Goal: Task Accomplishment & Management: Manage account settings

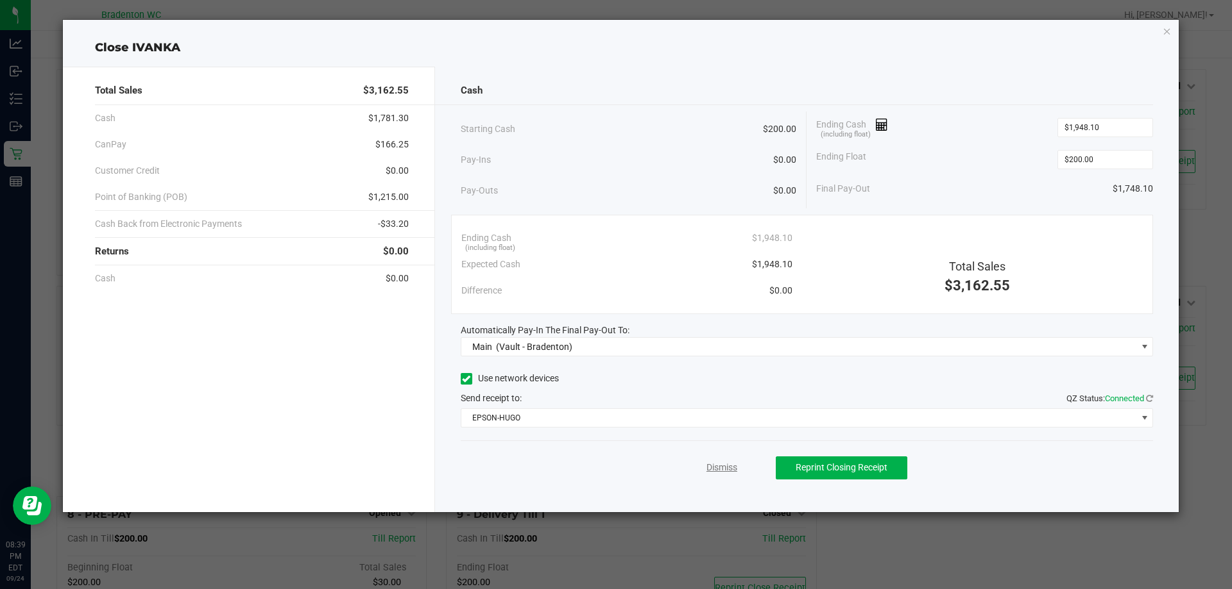
click at [725, 470] on link "Dismiss" at bounding box center [721, 467] width 31 height 13
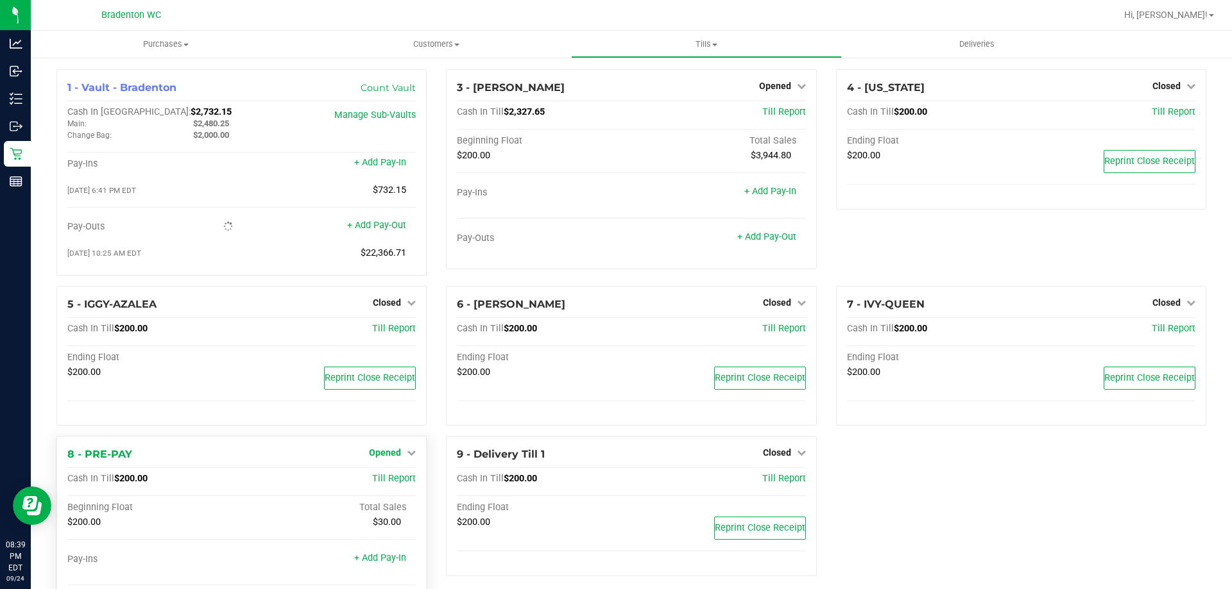
click at [401, 453] on link "Opened" at bounding box center [392, 453] width 47 height 10
click at [396, 484] on link "Close Till" at bounding box center [386, 480] width 35 height 10
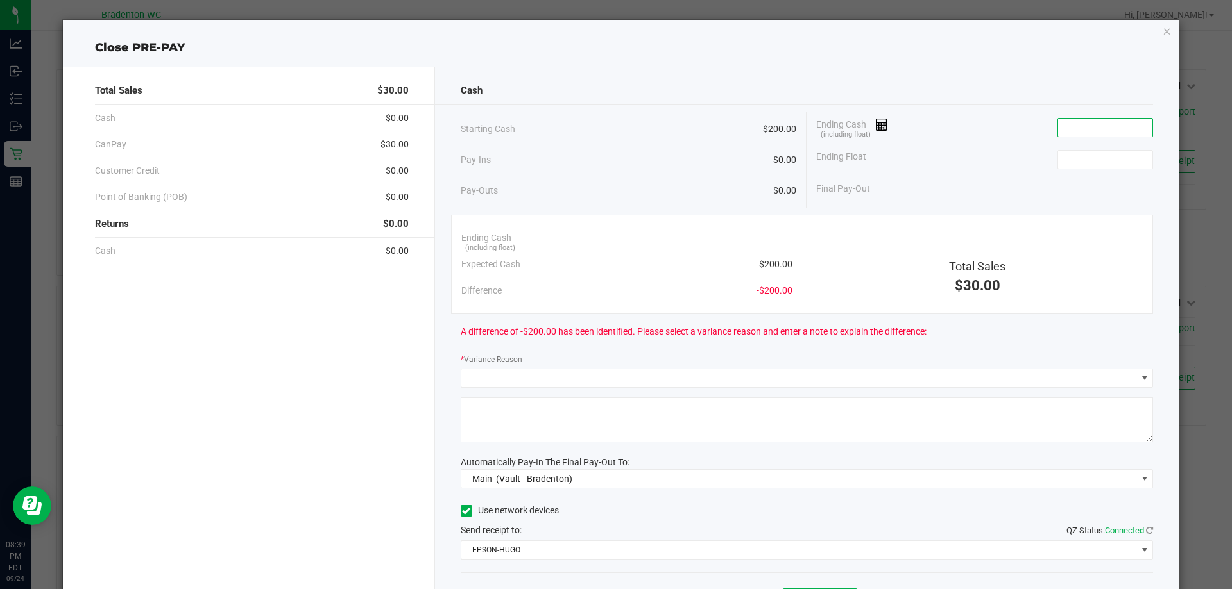
click at [1092, 126] on input at bounding box center [1105, 128] width 94 height 18
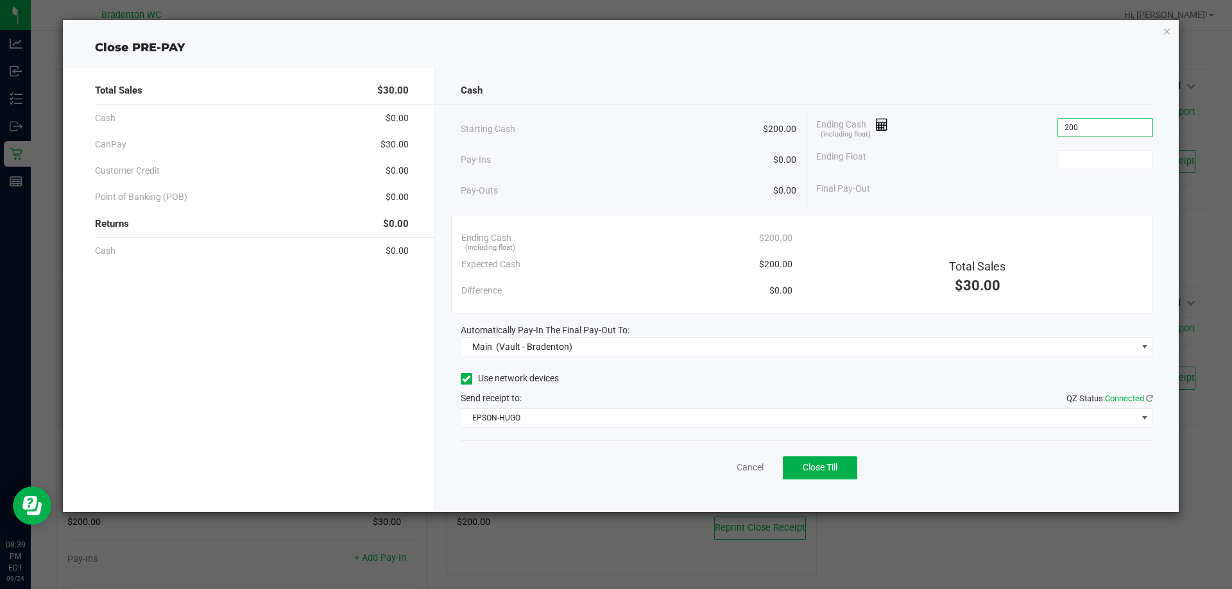
type input "$200.00"
click at [818, 459] on button "Close Till" at bounding box center [820, 468] width 74 height 23
click at [724, 466] on link "Dismiss" at bounding box center [721, 467] width 31 height 13
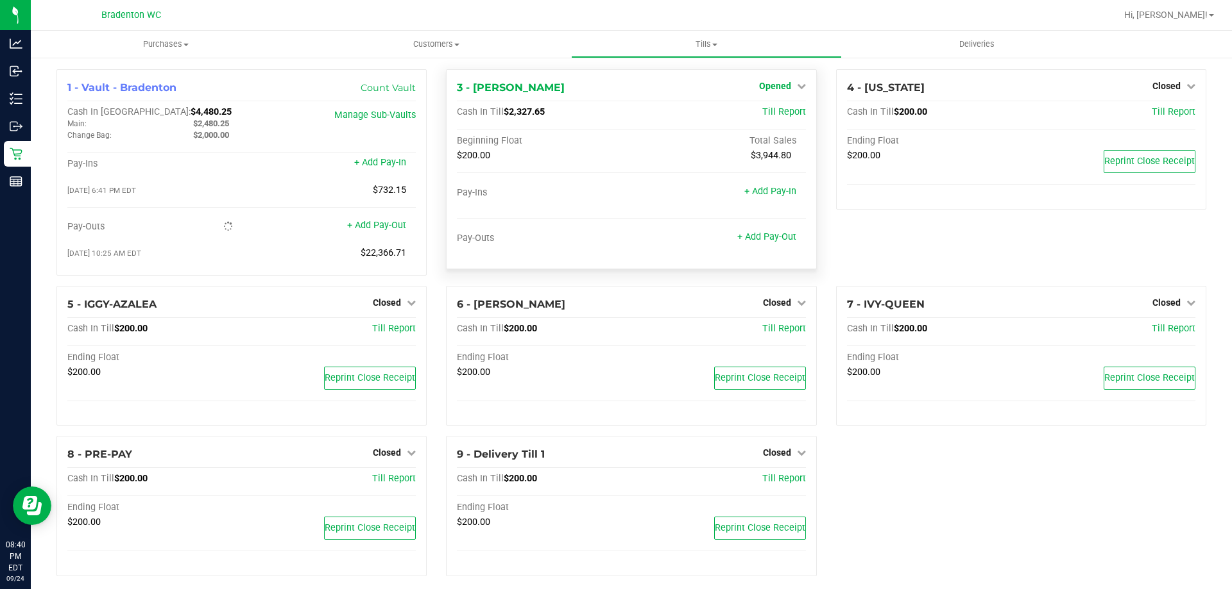
click at [785, 86] on link "Opened" at bounding box center [782, 86] width 47 height 10
click at [777, 112] on link "Close Till" at bounding box center [776, 113] width 35 height 10
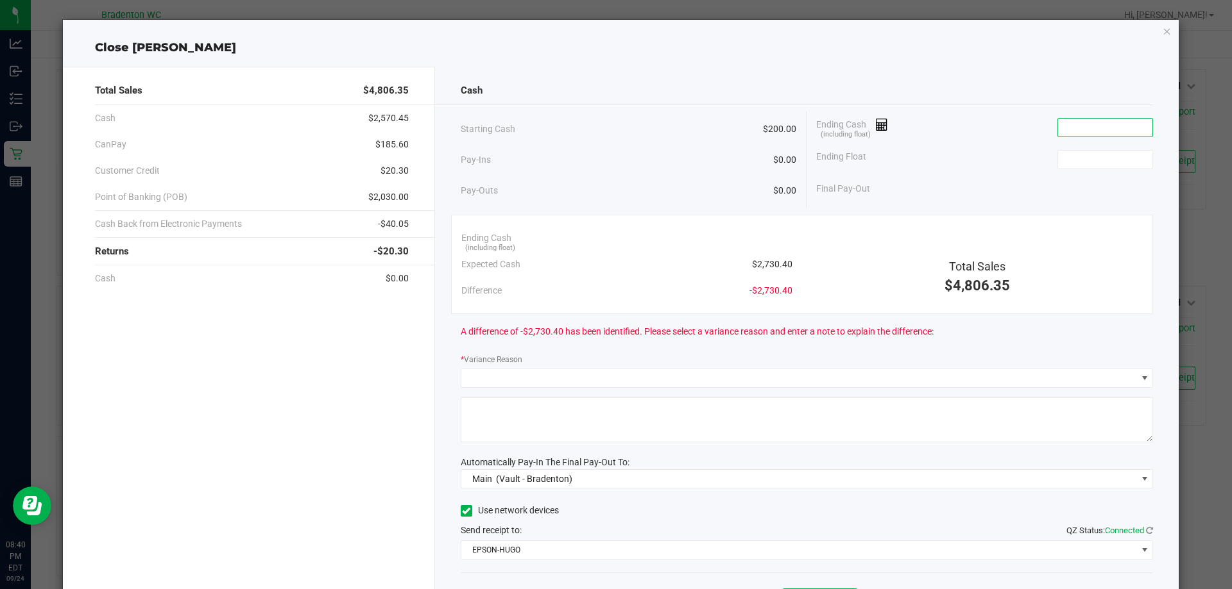
click at [1062, 123] on input at bounding box center [1105, 128] width 94 height 18
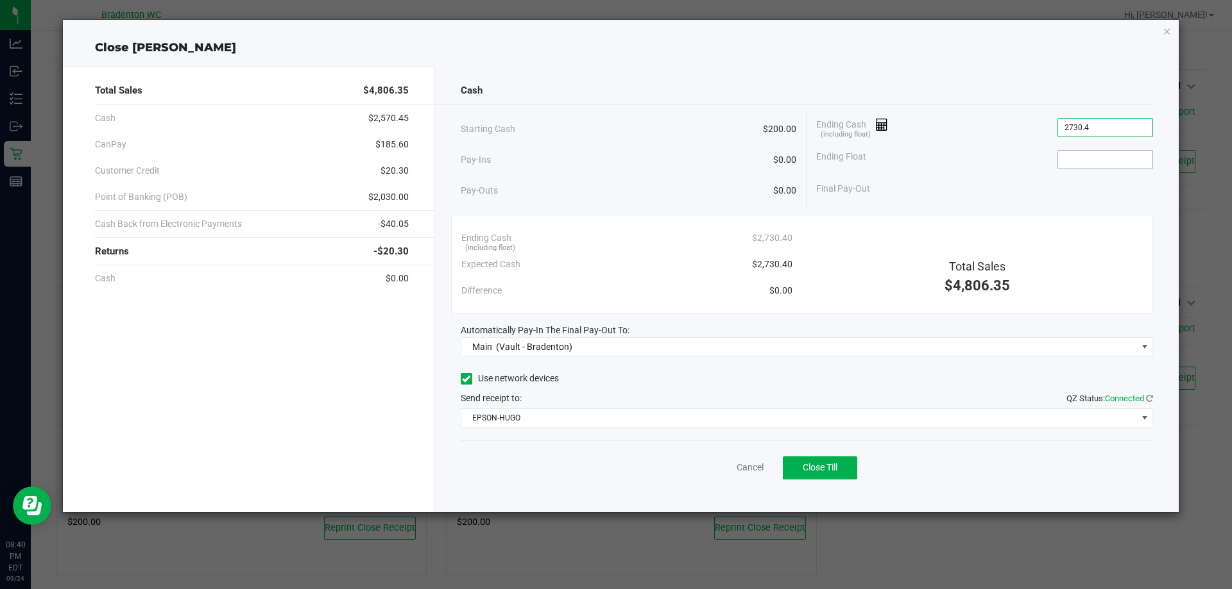
type input "$2,730.40"
click at [1074, 154] on input at bounding box center [1105, 160] width 94 height 18
click at [839, 477] on button "Close Till" at bounding box center [820, 468] width 74 height 23
type input "$200.00"
click at [721, 471] on link "Dismiss" at bounding box center [721, 467] width 31 height 13
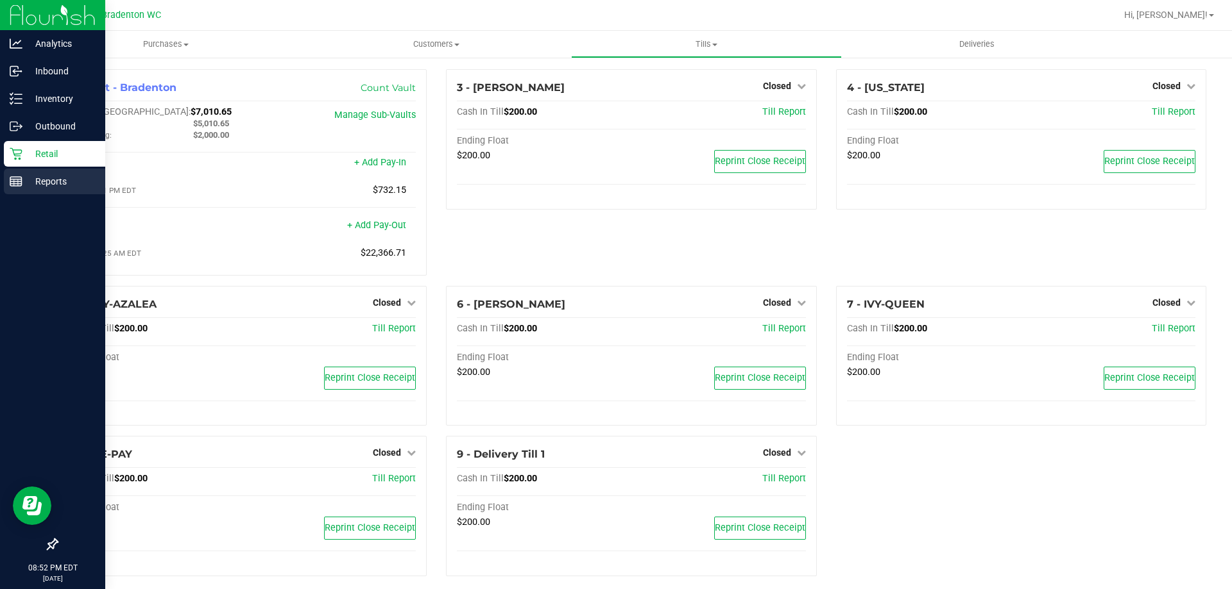
click at [22, 187] on p "Reports" at bounding box center [60, 181] width 77 height 15
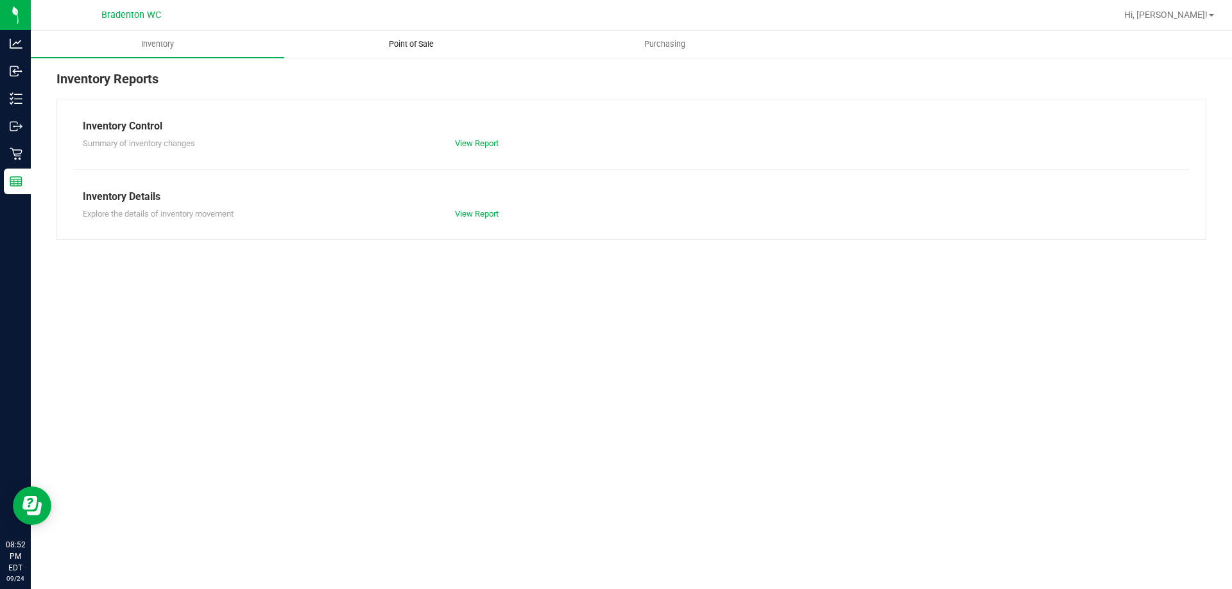
click at [409, 40] on span "Point of Sale" at bounding box center [411, 44] width 80 height 12
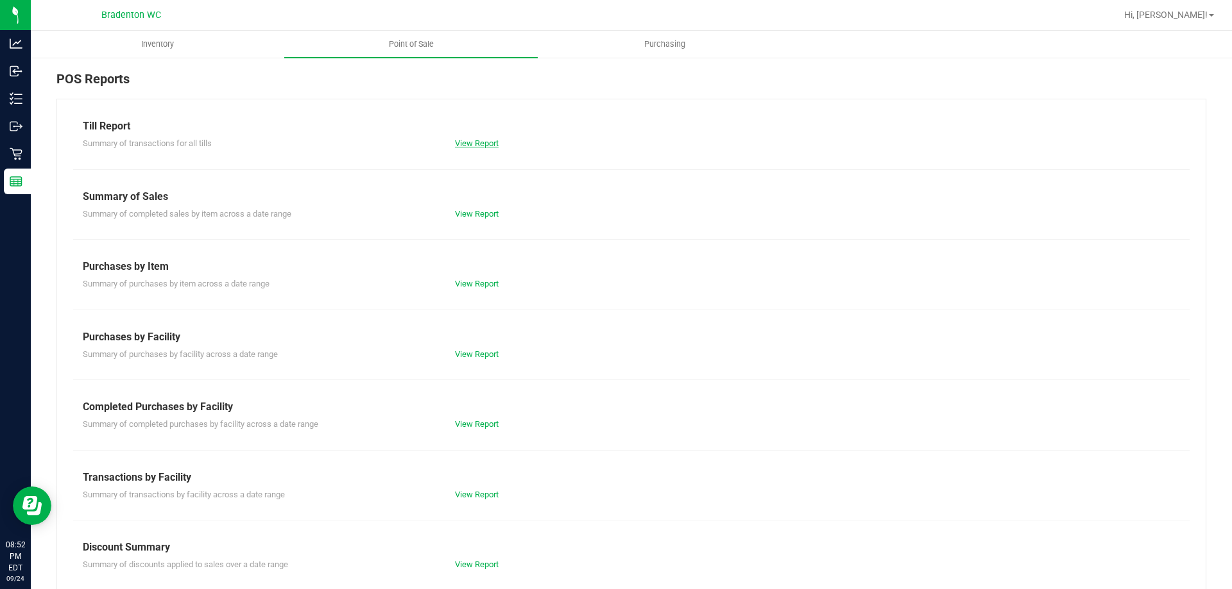
click at [486, 146] on link "View Report" at bounding box center [477, 144] width 44 height 10
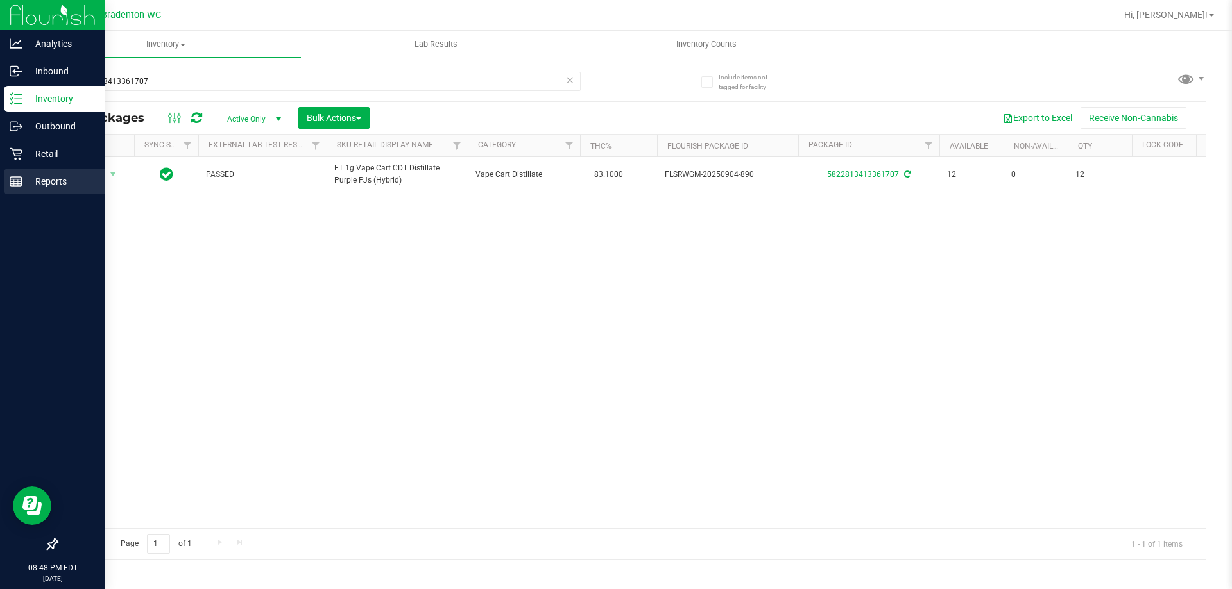
click at [24, 177] on p "Reports" at bounding box center [60, 181] width 77 height 15
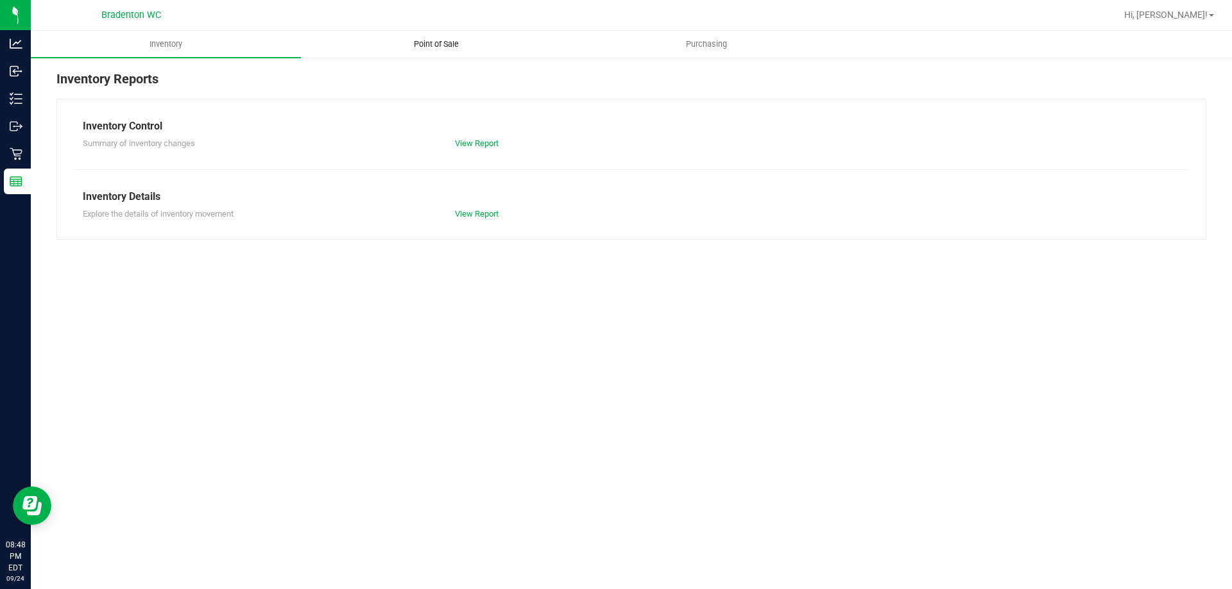
click at [419, 44] on span "Point of Sale" at bounding box center [436, 44] width 80 height 12
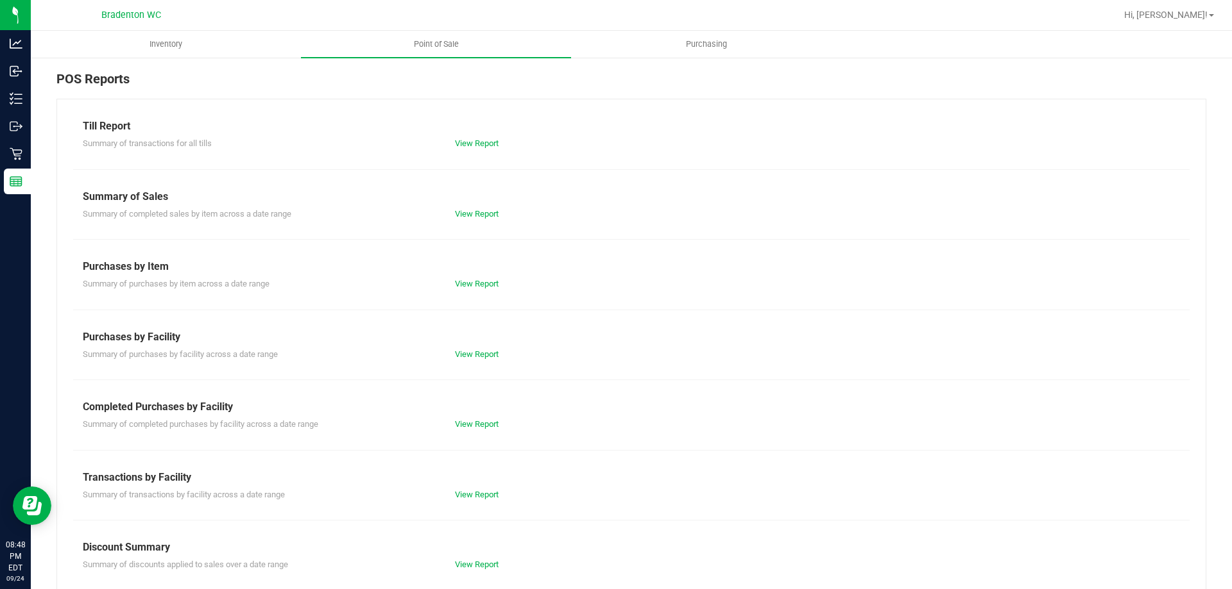
click at [471, 500] on div "View Report" at bounding box center [538, 495] width 186 height 13
click at [470, 493] on link "View Report" at bounding box center [477, 495] width 44 height 10
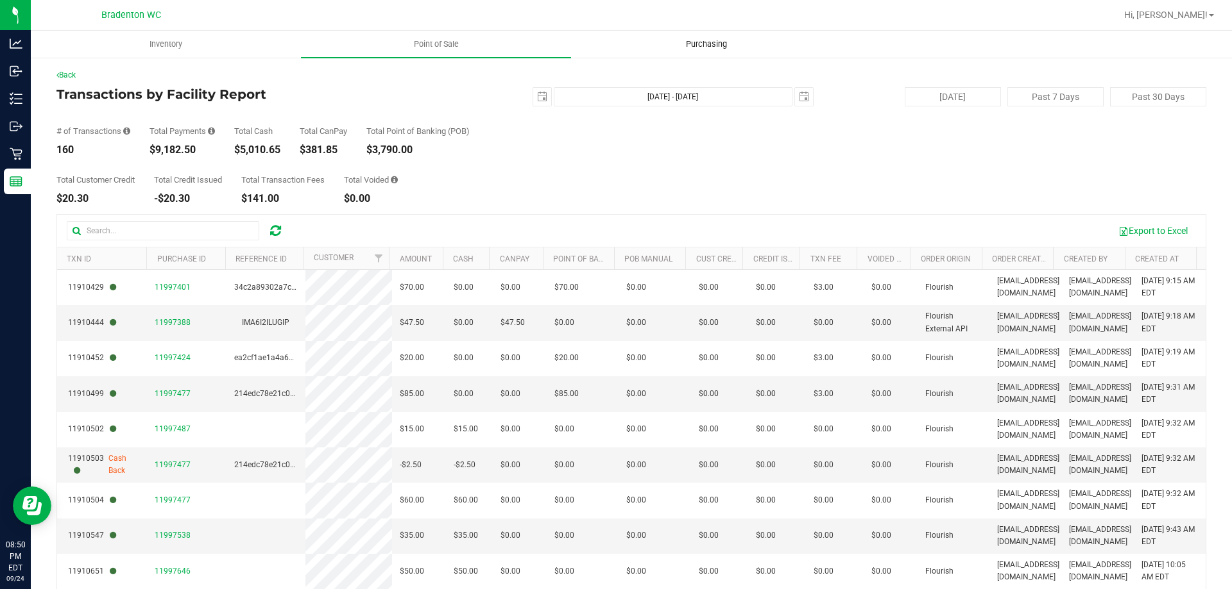
click at [713, 43] on span "Purchasing" at bounding box center [706, 44] width 76 height 12
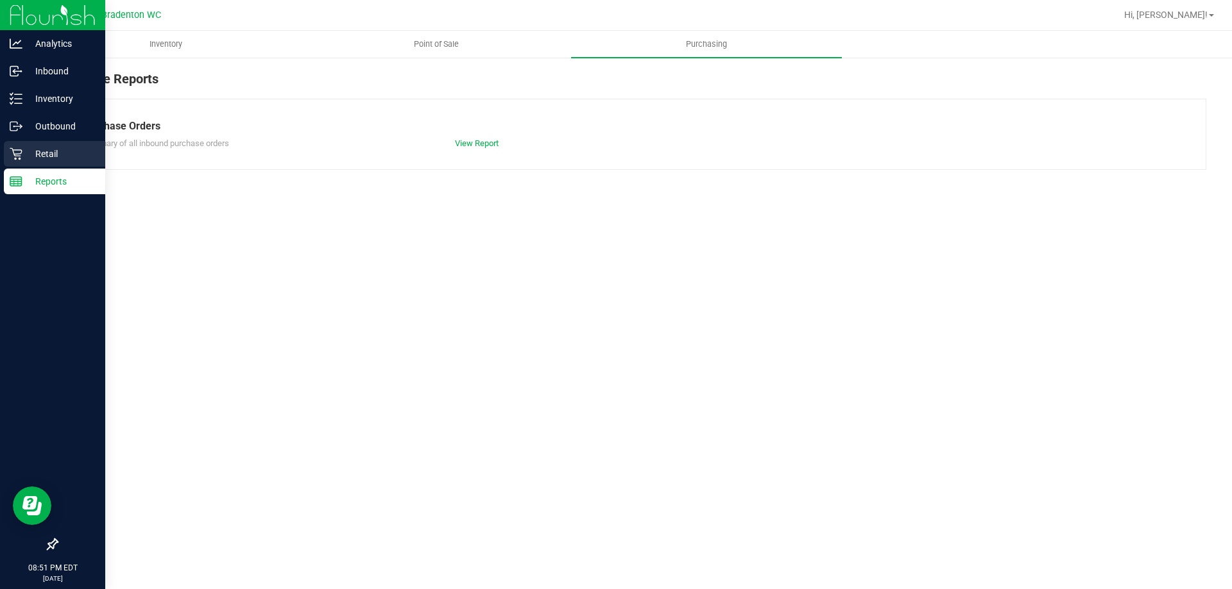
click at [13, 157] on icon at bounding box center [16, 154] width 13 height 13
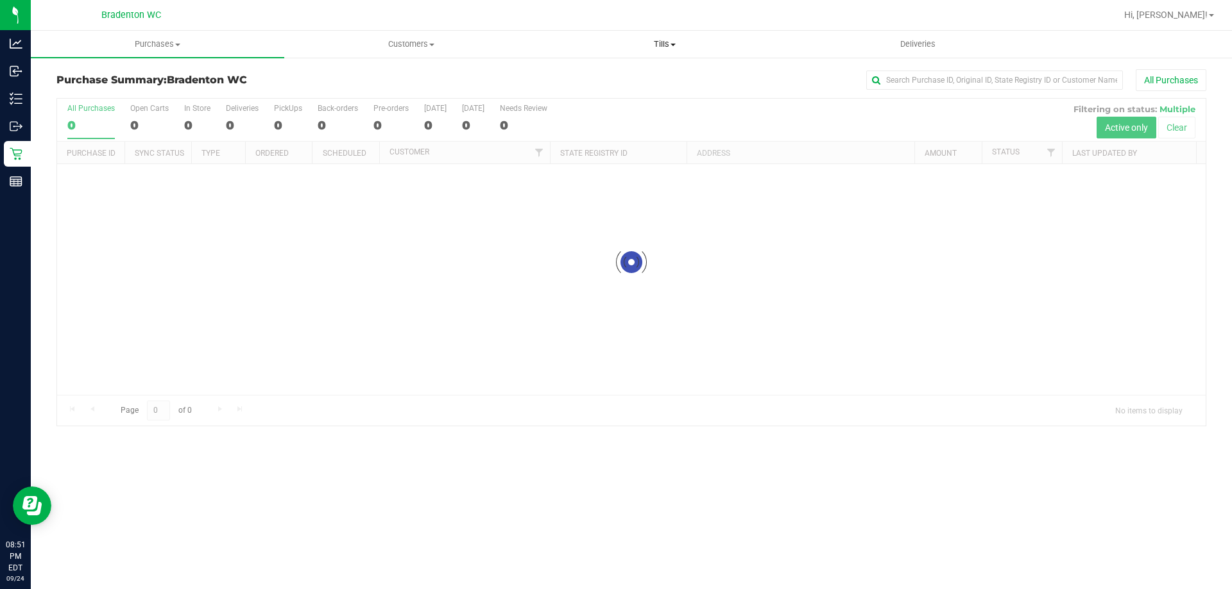
click at [661, 46] on span "Tills" at bounding box center [664, 44] width 252 height 12
click at [585, 76] on span "Manage tills" at bounding box center [581, 77] width 87 height 11
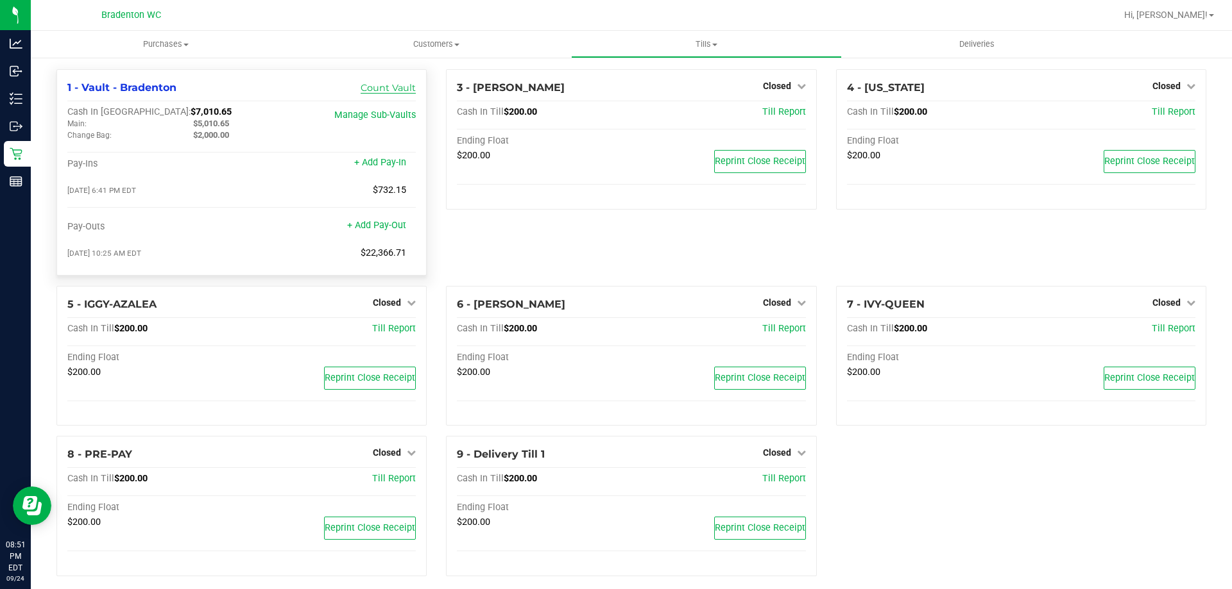
click at [405, 87] on link "Count Vault" at bounding box center [387, 88] width 55 height 12
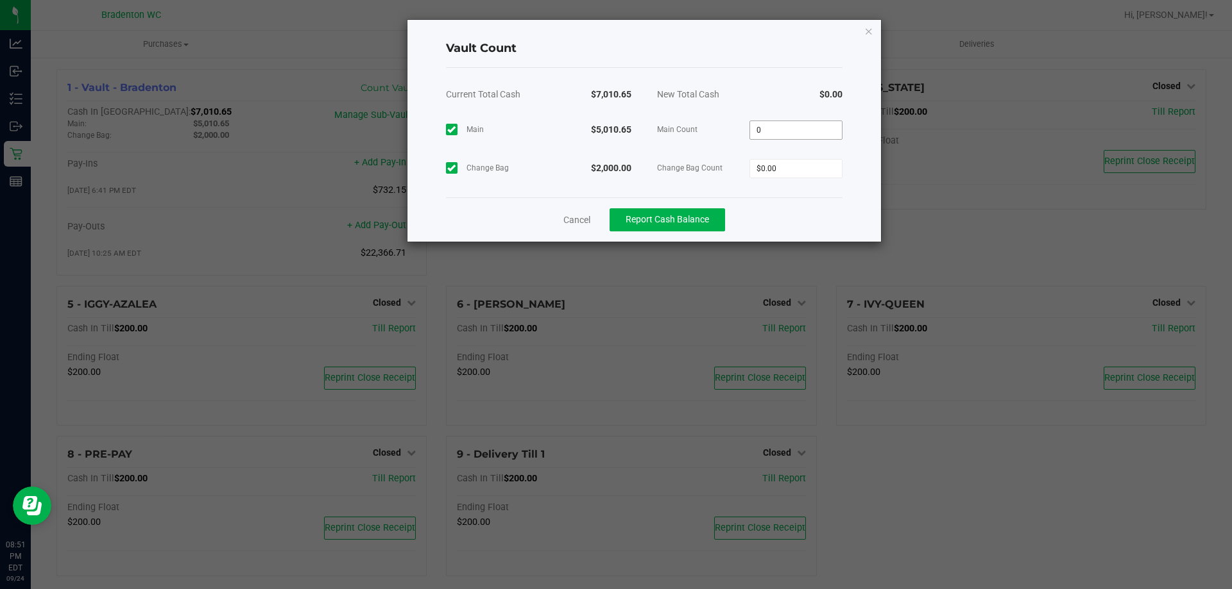
click at [784, 132] on input "0" at bounding box center [796, 130] width 92 height 18
type input "$5,010.65"
click at [784, 160] on input "0" at bounding box center [796, 169] width 92 height 18
type input "$2,000.00"
click at [705, 214] on button "Report Cash Balance" at bounding box center [666, 219] width 115 height 23
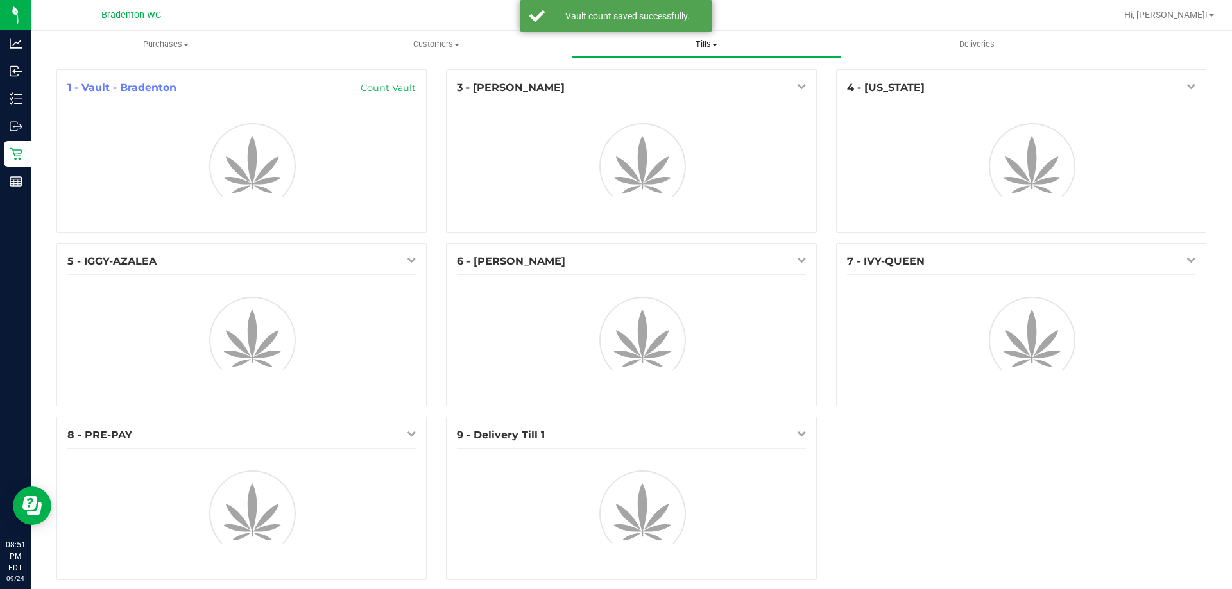
click at [715, 46] on span at bounding box center [714, 45] width 5 height 3
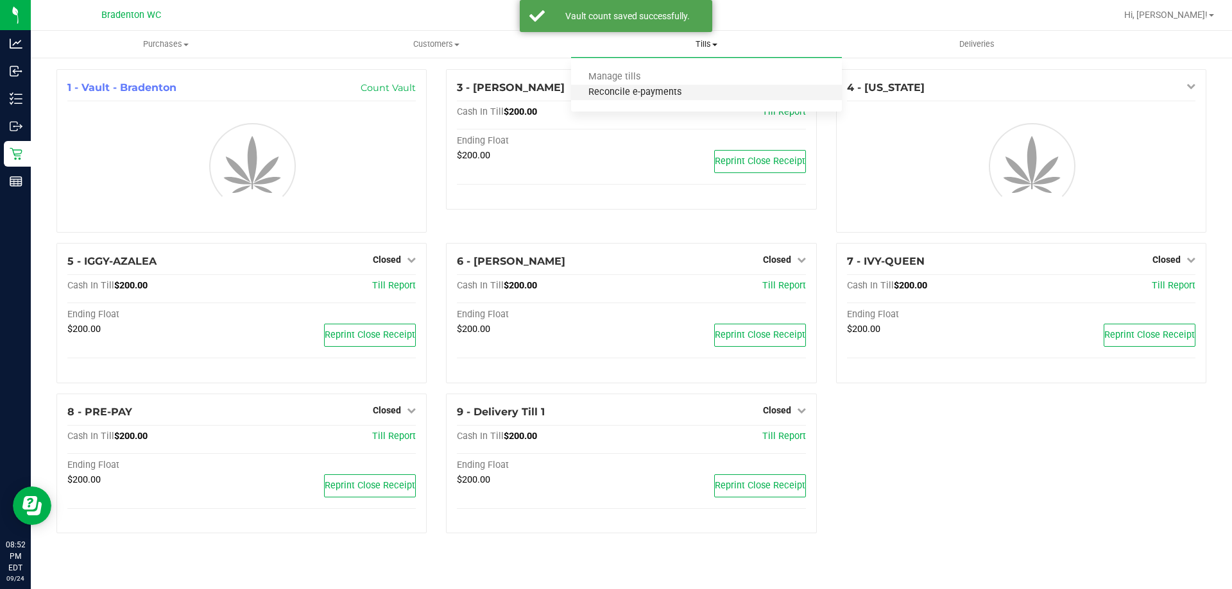
click at [654, 94] on span "Reconcile e-payments" at bounding box center [635, 92] width 128 height 11
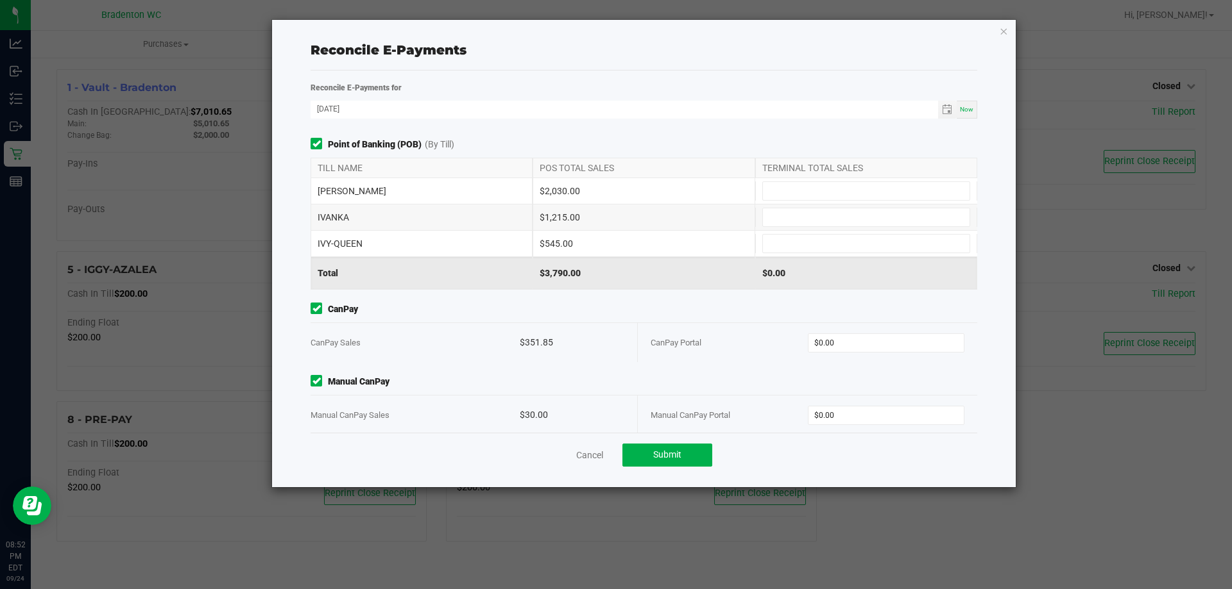
click at [217, 63] on ngb-modal-window "Reconcile E-Payments Reconcile E-Payments for 09/24/2025 Now Point of Banking (…" at bounding box center [620, 294] width 1241 height 589
click at [17, 181] on ngb-modal-window "Reconcile E-Payments Reconcile E-Payments for 09/24/2025 Now Point of Banking (…" at bounding box center [620, 294] width 1241 height 589
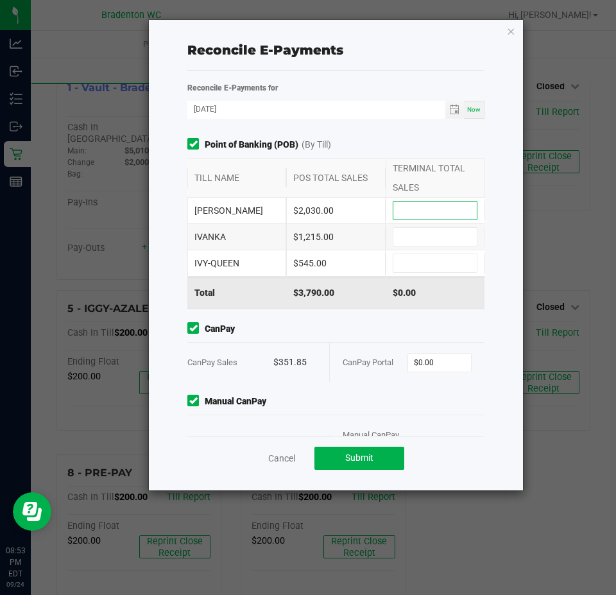
click at [425, 212] on input at bounding box center [434, 210] width 83 height 18
type input "$2,030.00"
type input "$1,215.00"
type input "$545.00"
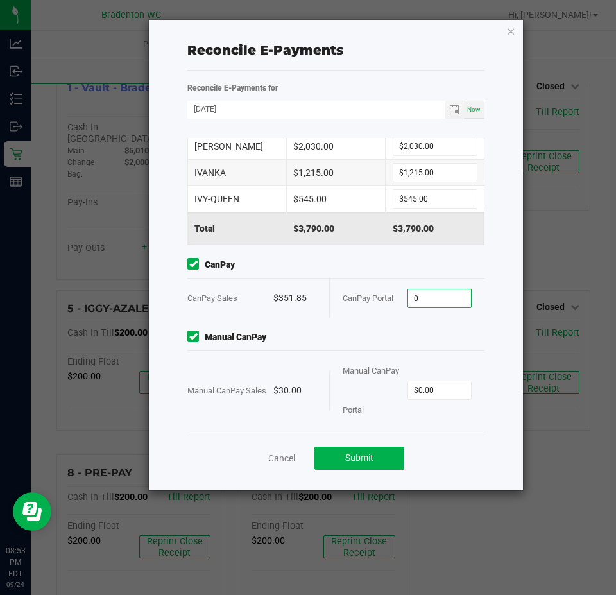
click at [435, 298] on input "0" at bounding box center [440, 298] width 64 height 18
type input "0"
type input "$351.85"
type input "$30.00"
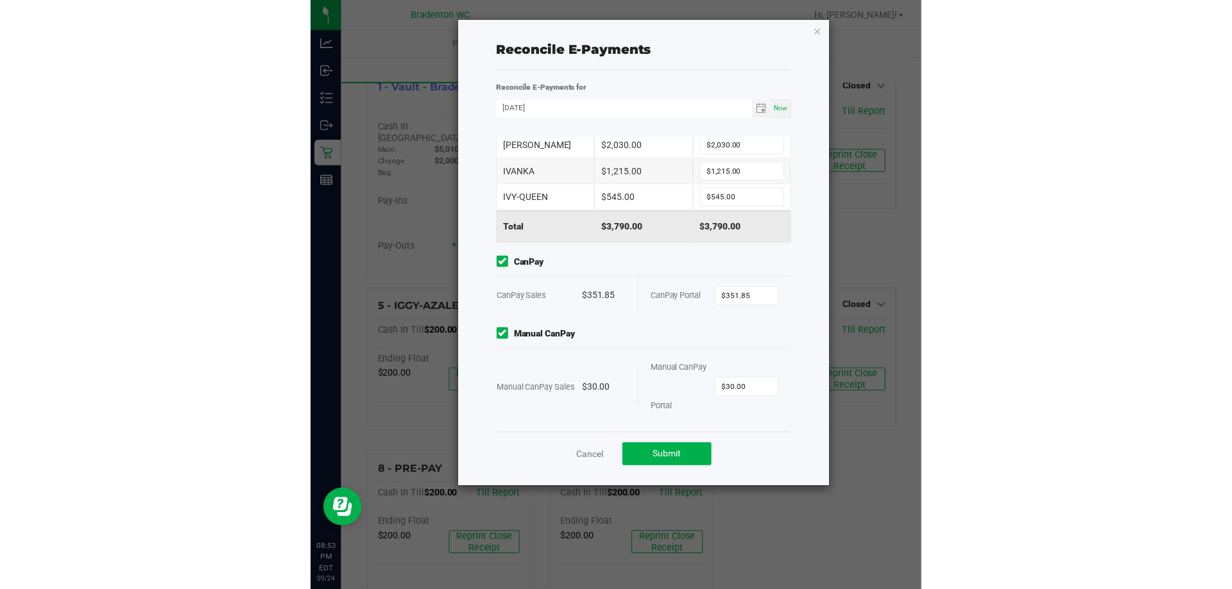
scroll to position [69, 0]
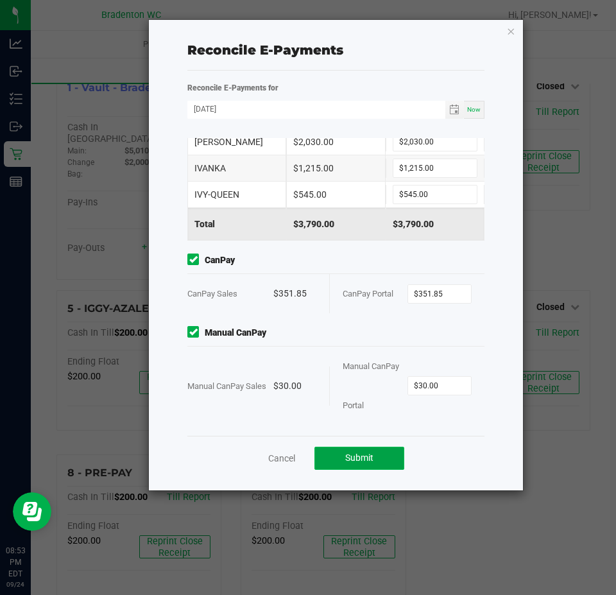
click at [383, 456] on button "Submit" at bounding box center [359, 457] width 90 height 23
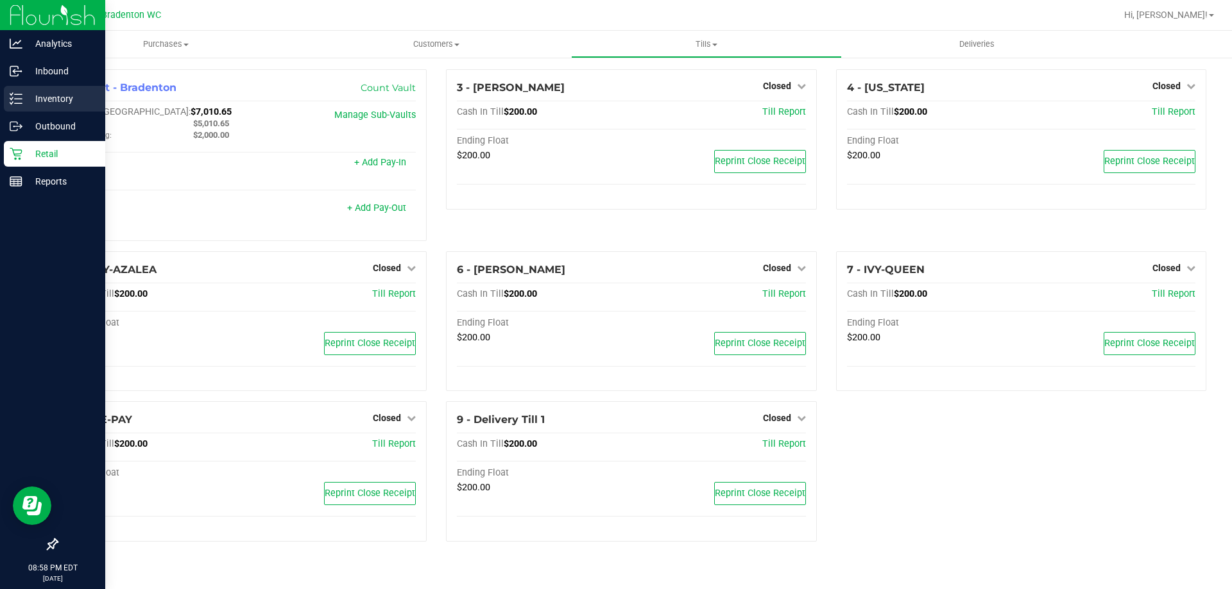
click at [44, 105] on p "Inventory" at bounding box center [60, 98] width 77 height 15
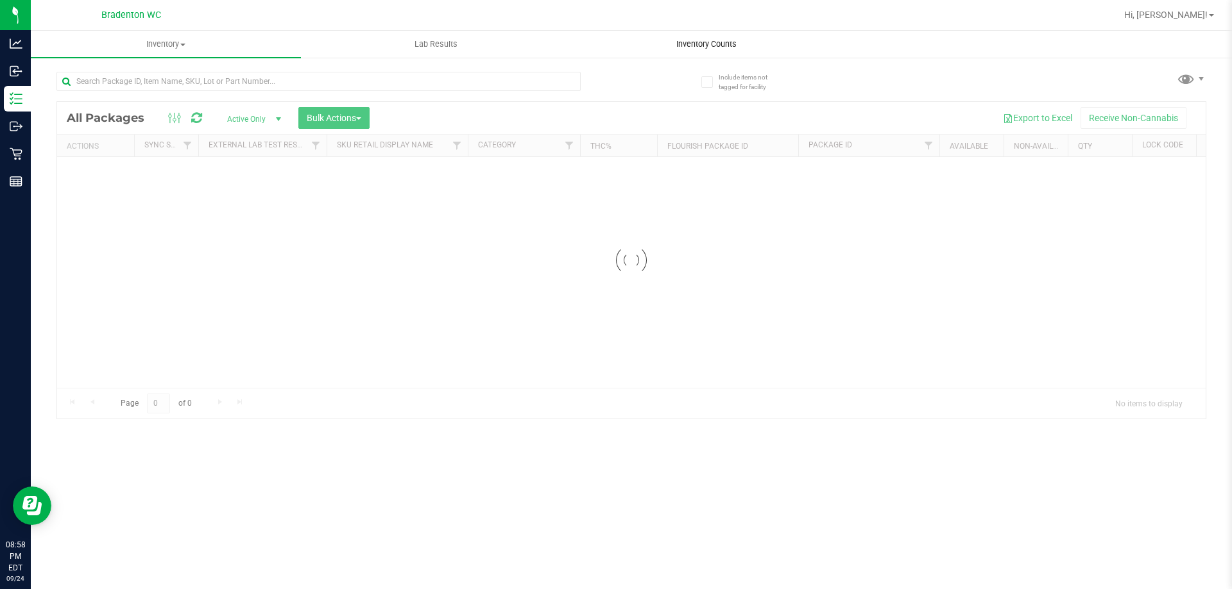
click at [686, 42] on span "Inventory Counts" at bounding box center [706, 44] width 95 height 12
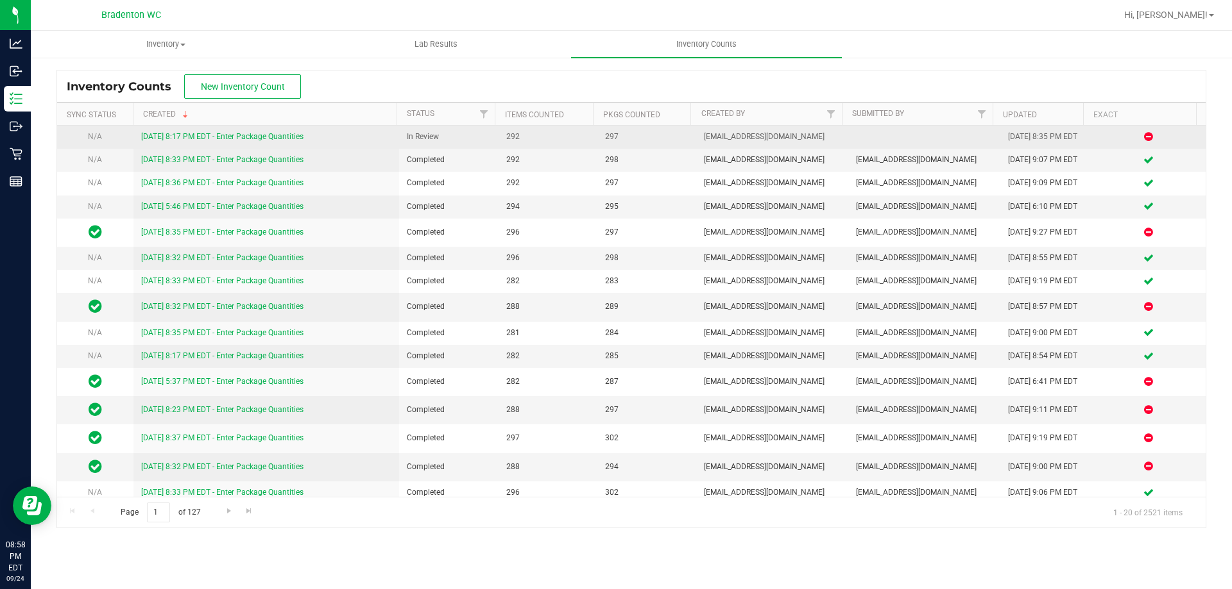
click at [238, 139] on link "9/24/25 8:17 PM EDT - Enter Package Quantities" at bounding box center [222, 136] width 162 height 9
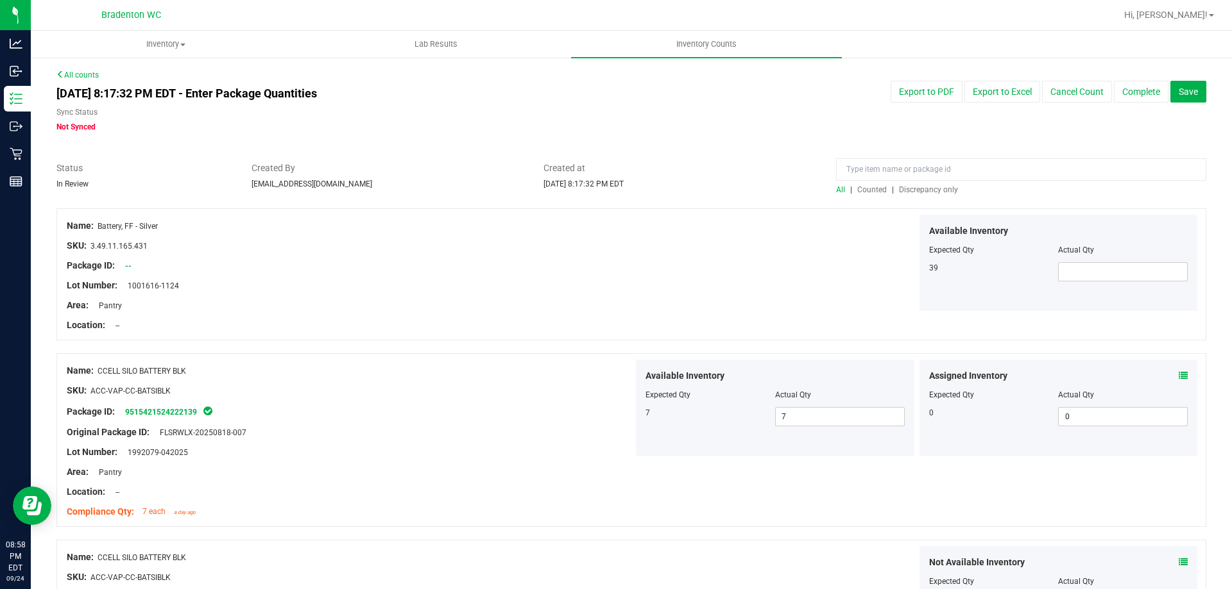
click at [902, 191] on span "Discrepancy only" at bounding box center [928, 189] width 59 height 9
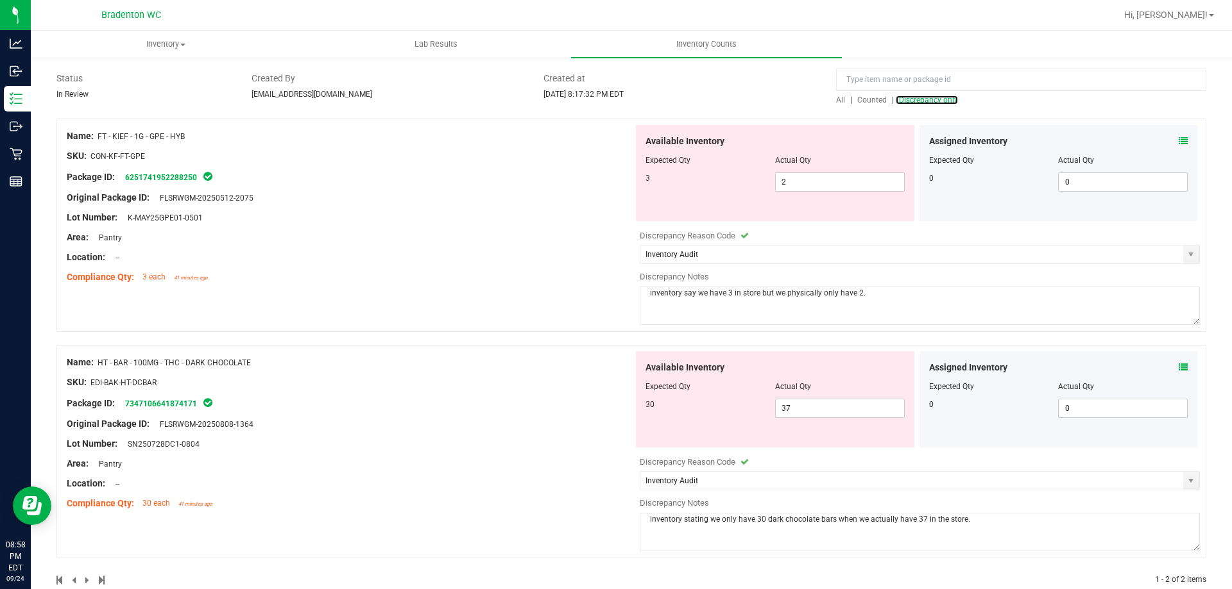
scroll to position [115, 0]
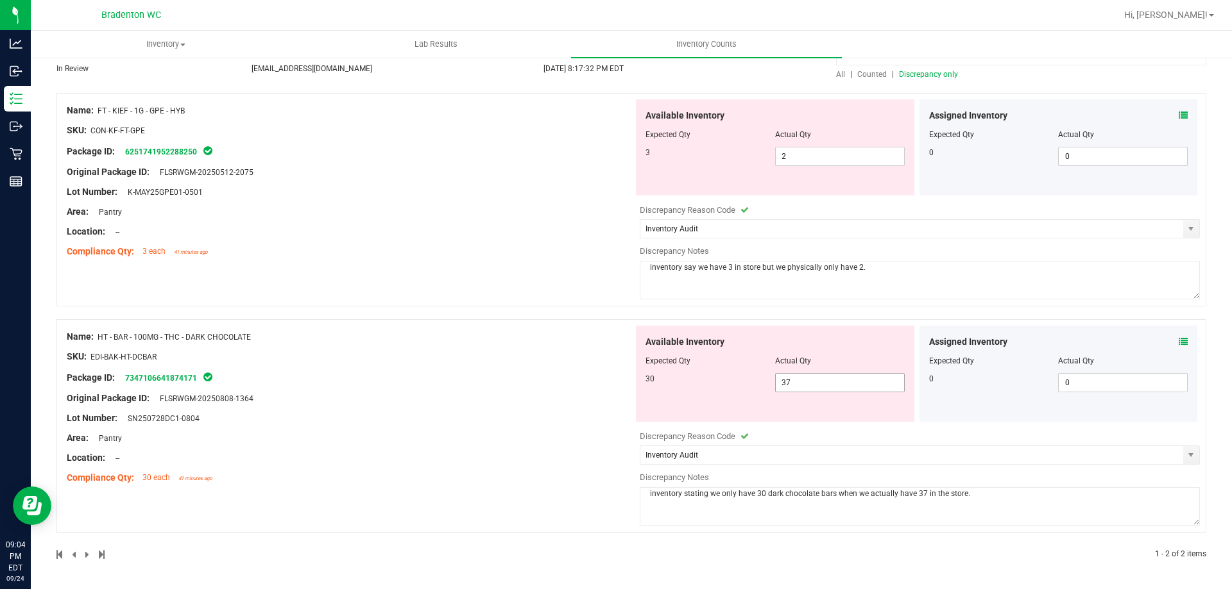
click at [840, 382] on span "37 37" at bounding box center [840, 382] width 130 height 19
click at [840, 382] on input "37" at bounding box center [840, 383] width 128 height 18
type input "30"
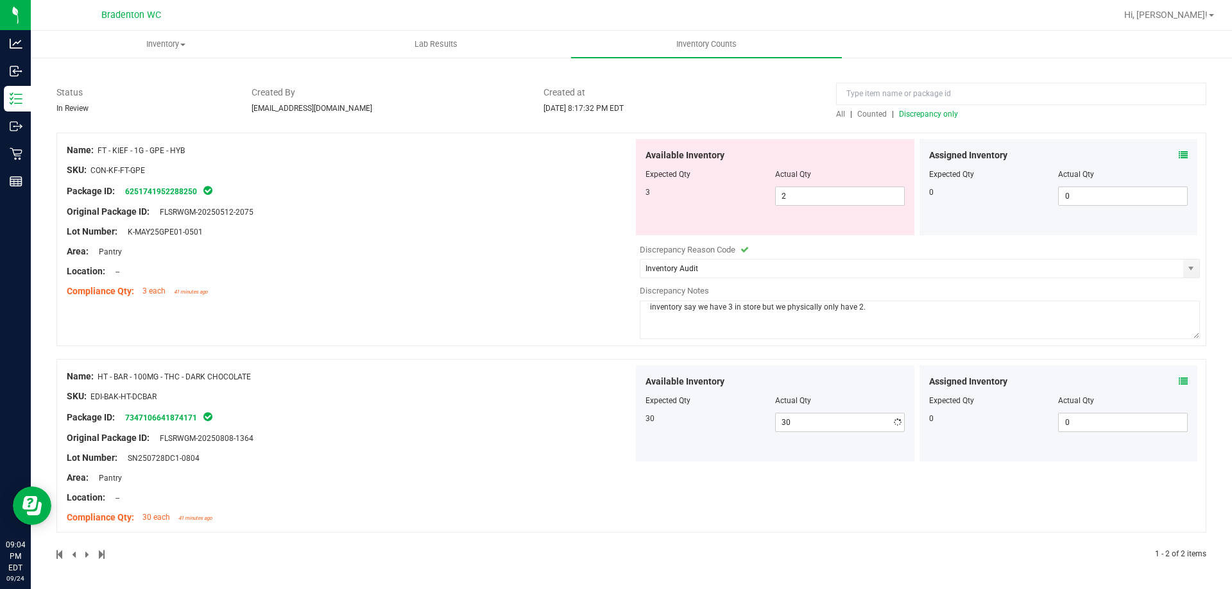
click at [604, 362] on div "Name: HT - BAR - 100MG - THC - DARK CHOCOLATE SKU: EDI-BAK-HT-DCBAR Package ID:…" at bounding box center [630, 446] width 1149 height 174
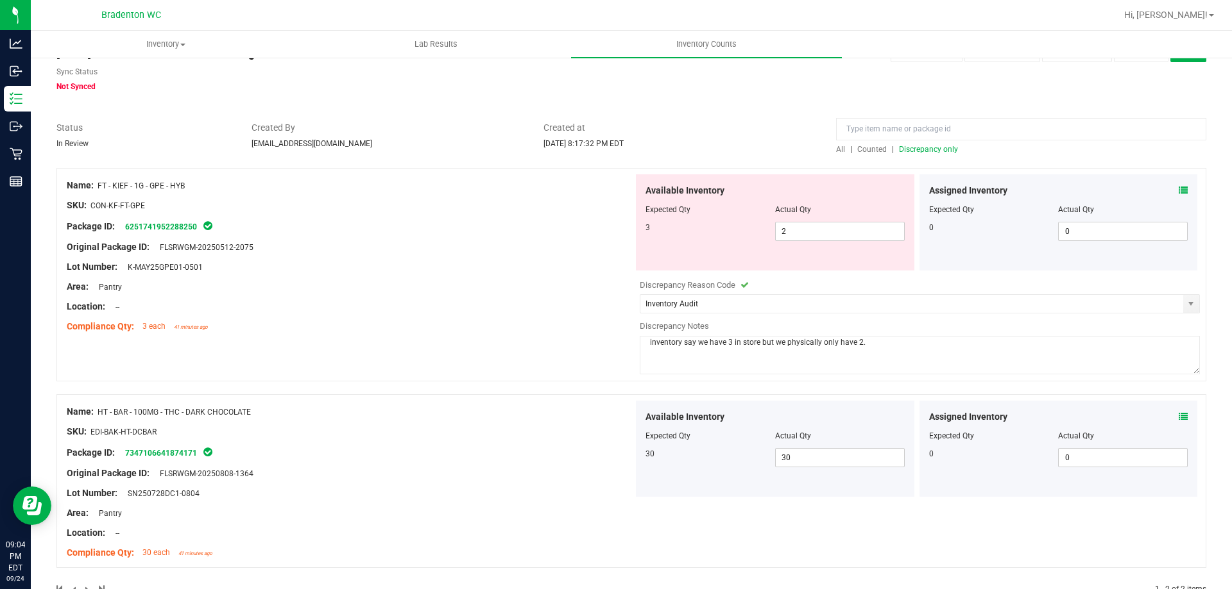
scroll to position [0, 0]
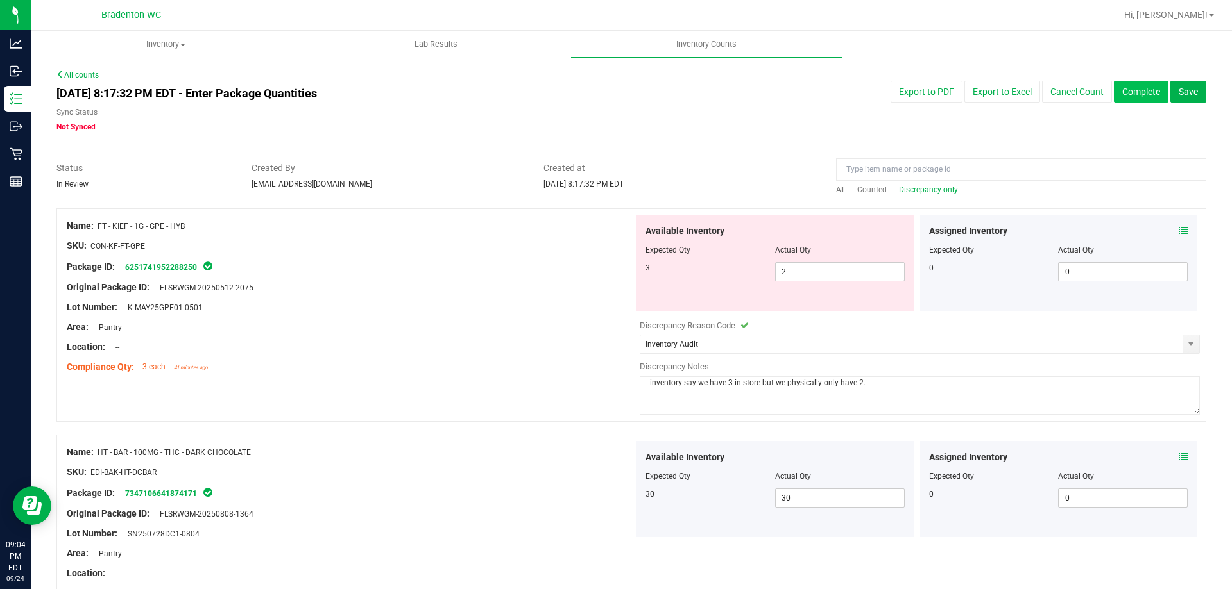
click at [1125, 87] on button "Complete" at bounding box center [1141, 92] width 55 height 22
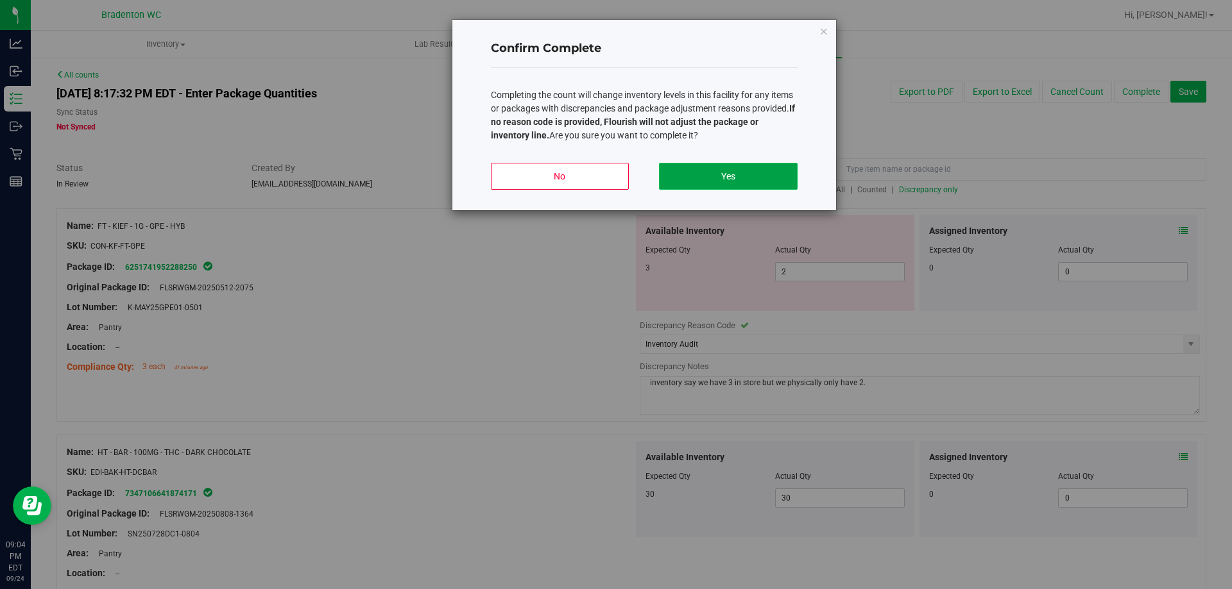
click at [731, 172] on button "Yes" at bounding box center [728, 176] width 138 height 27
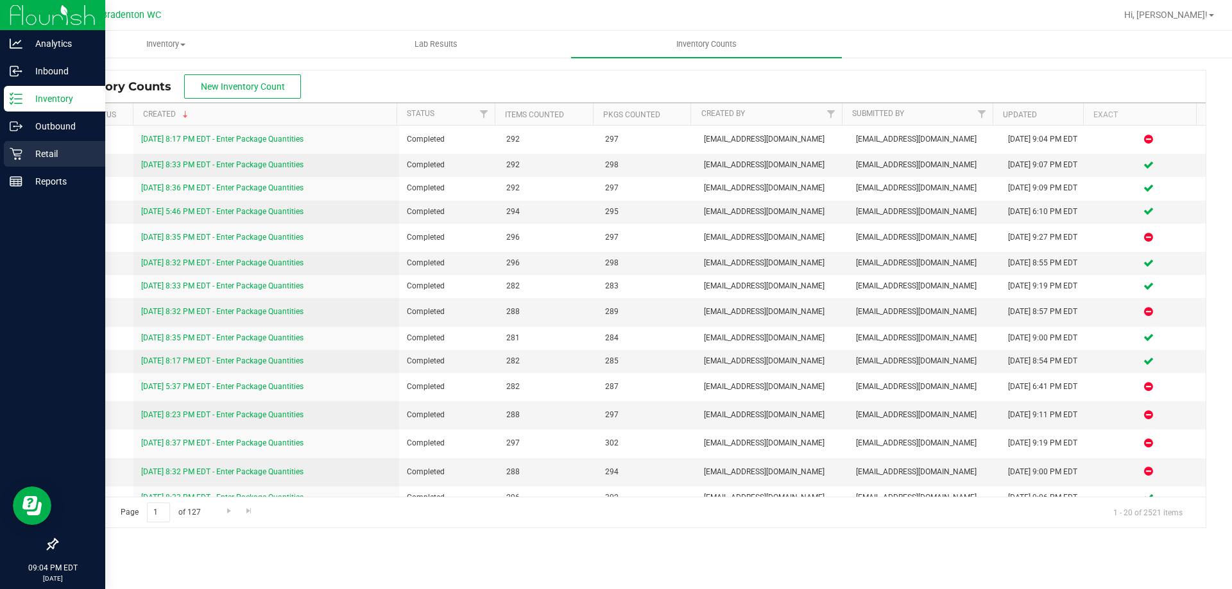
click at [33, 156] on p "Retail" at bounding box center [60, 153] width 77 height 15
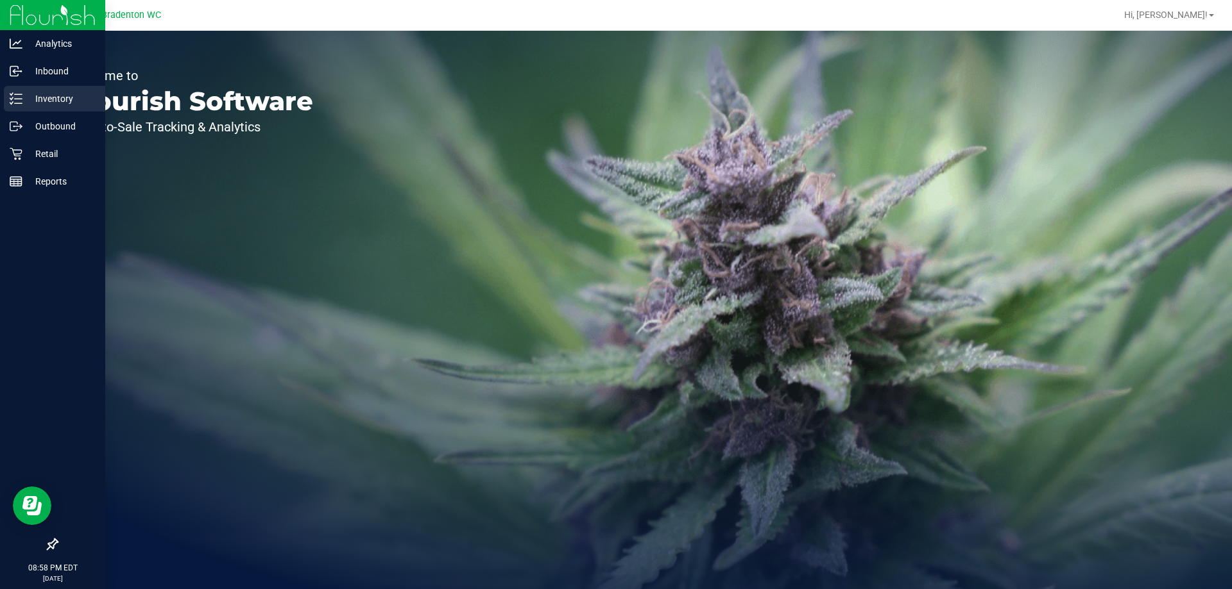
click at [21, 92] on icon at bounding box center [16, 98] width 13 height 13
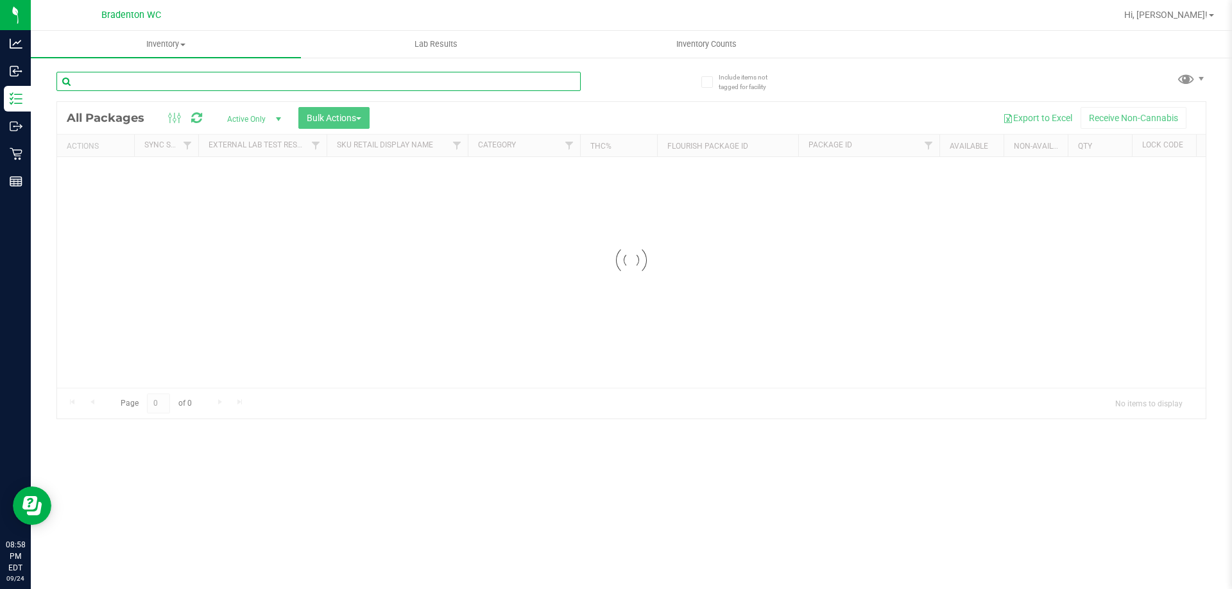
click at [172, 84] on input "text" at bounding box center [318, 81] width 524 height 19
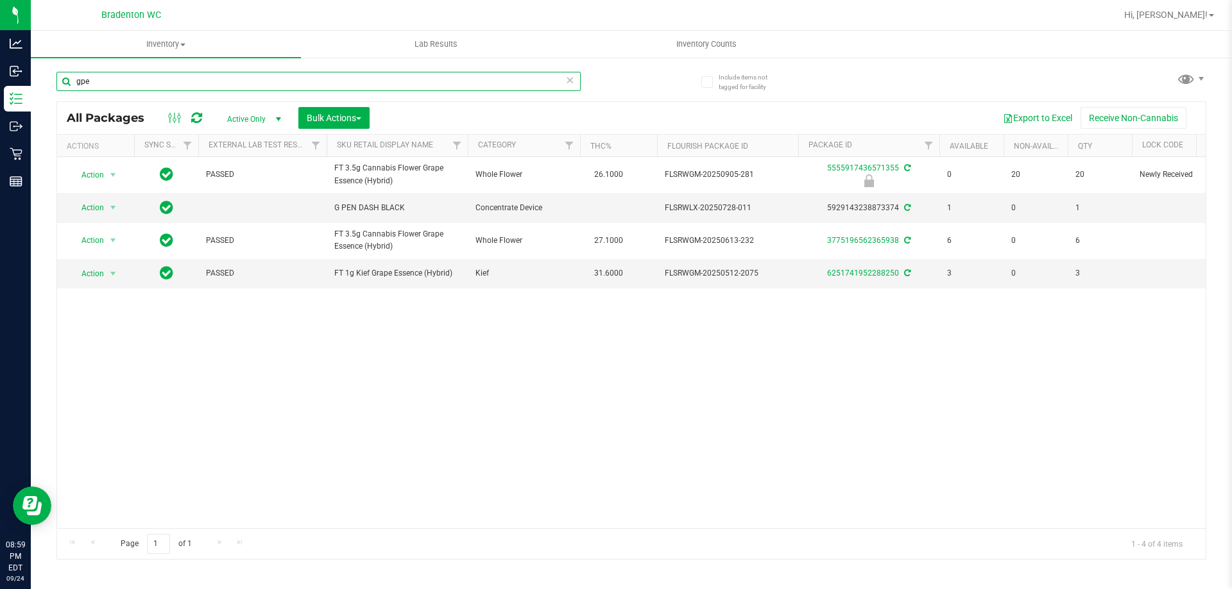
click at [142, 76] on input "gpe" at bounding box center [318, 81] width 524 height 19
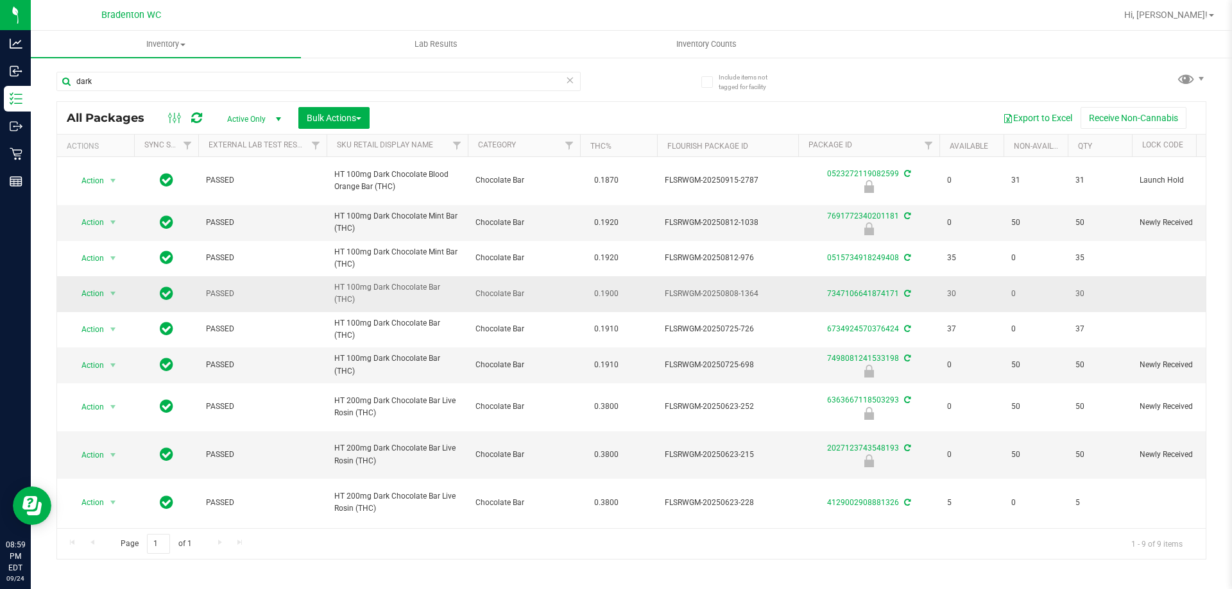
click at [428, 287] on span "HT 100mg Dark Chocolate Bar (THC)" at bounding box center [397, 294] width 126 height 24
copy tr "HT 100mg Dark Chocolate Bar (THC)"
click at [248, 85] on input "dark" at bounding box center [318, 81] width 524 height 19
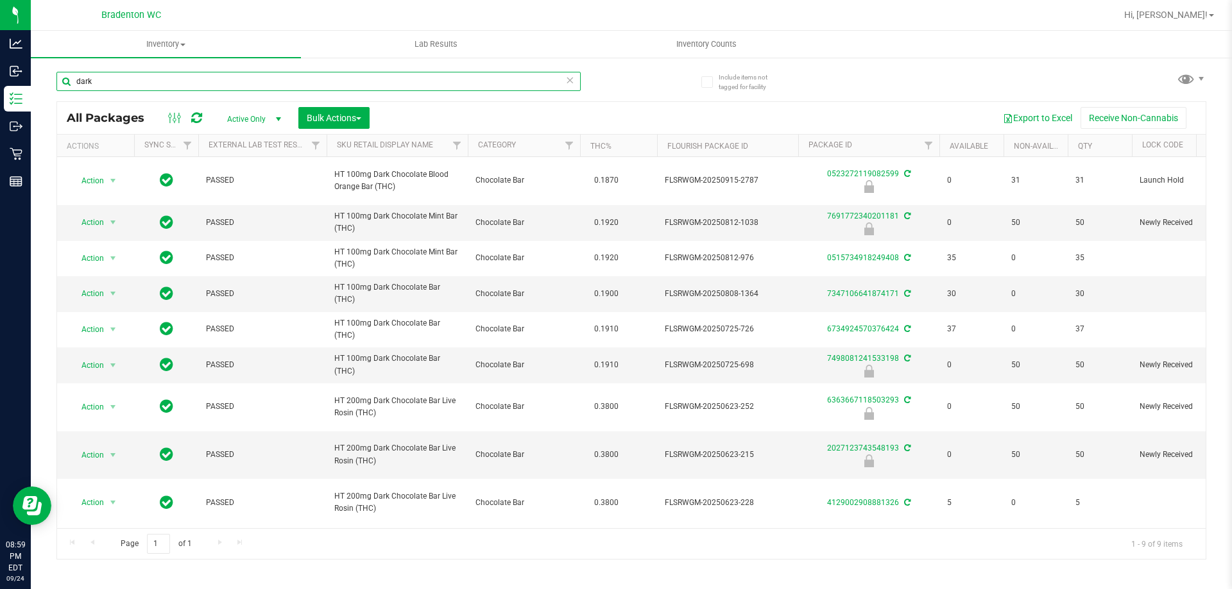
click at [248, 85] on input "dark" at bounding box center [318, 81] width 524 height 19
paste input "HT 100mg Dark Chocolate Bar (THC)"
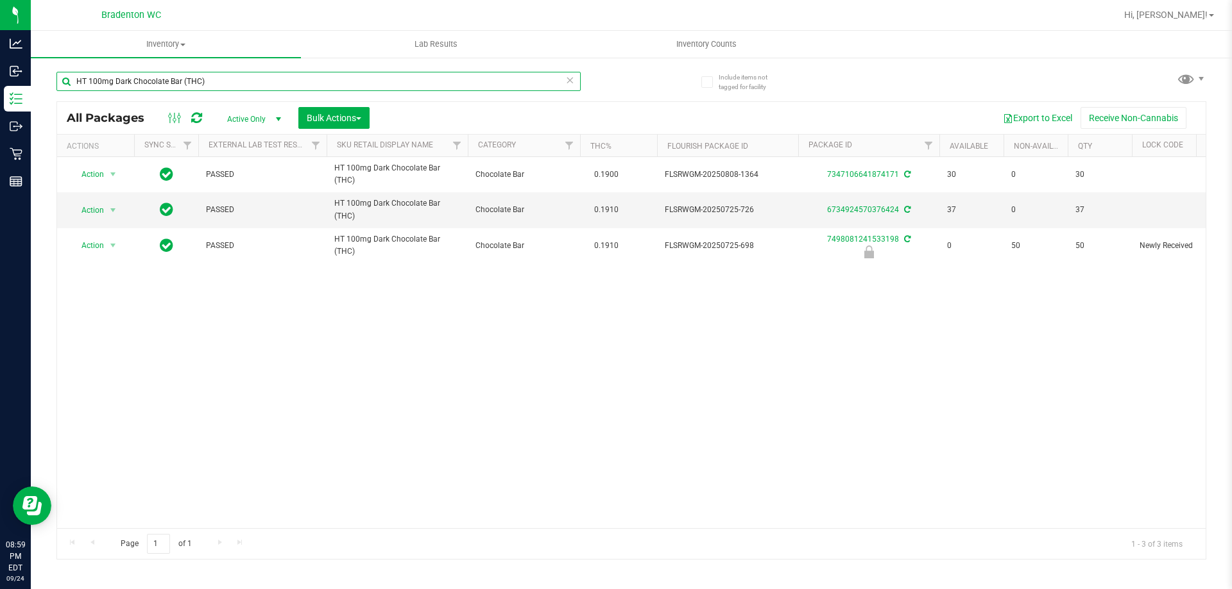
type input "HT 100mg Dark Chocolate Bar (THC)"
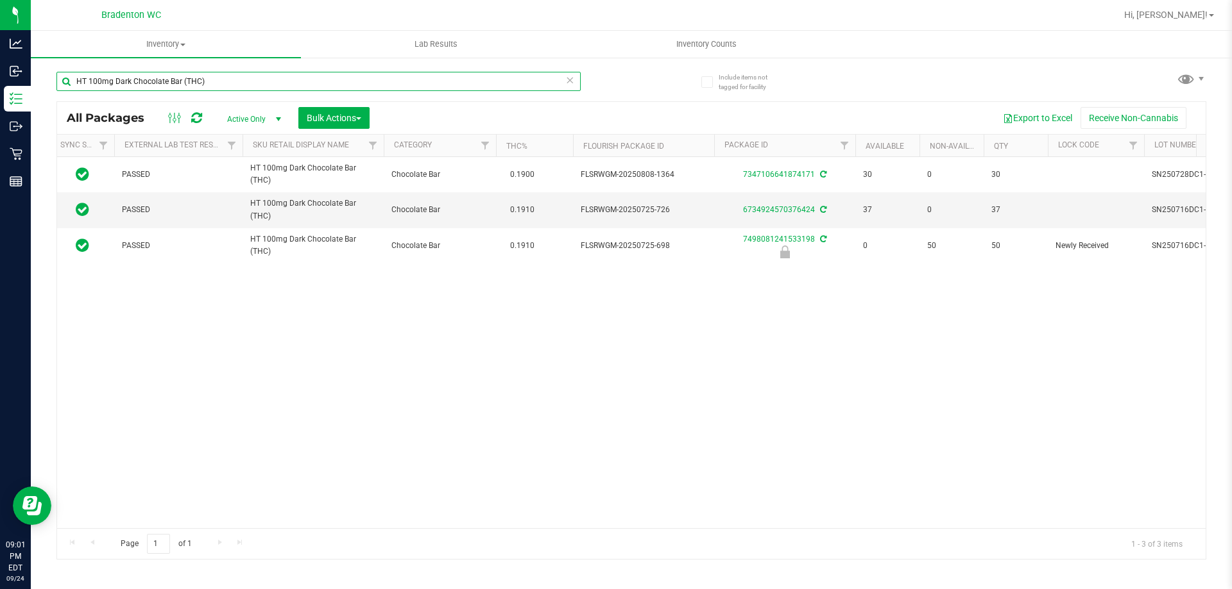
scroll to position [0, 125]
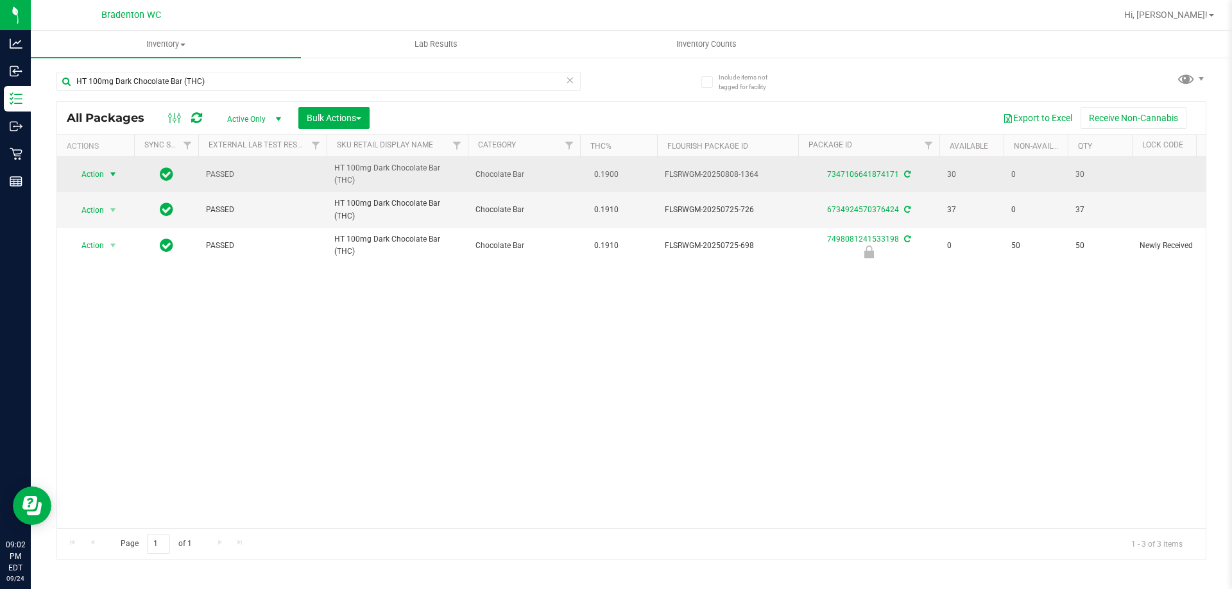
click at [112, 171] on span "select" at bounding box center [113, 174] width 10 height 10
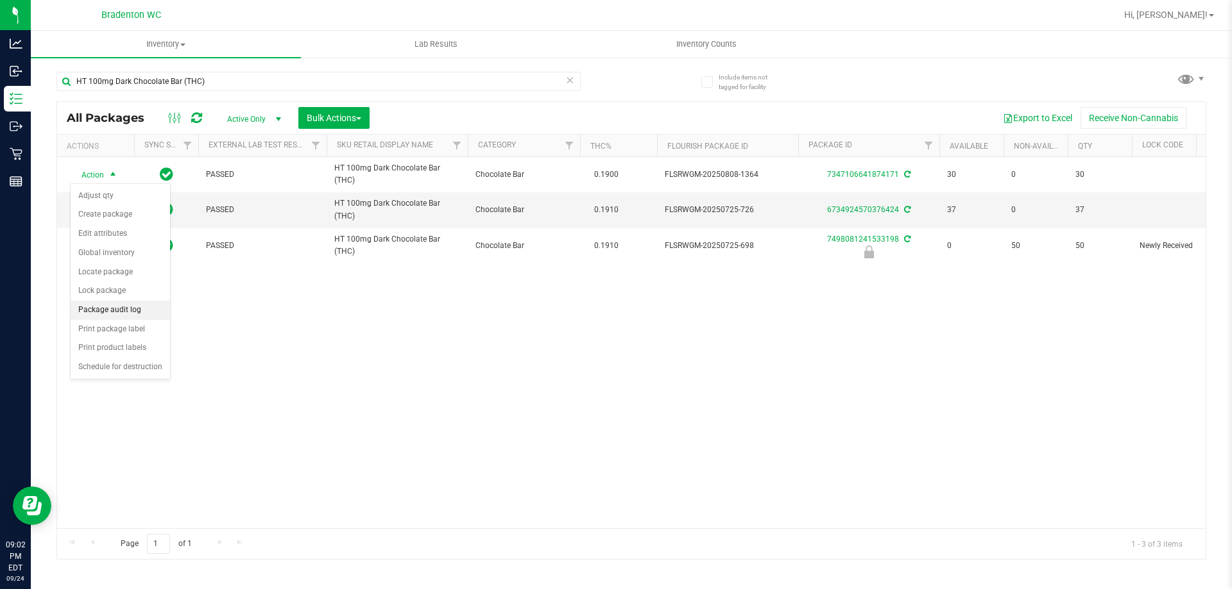
click at [128, 314] on li "Package audit log" at bounding box center [120, 310] width 99 height 19
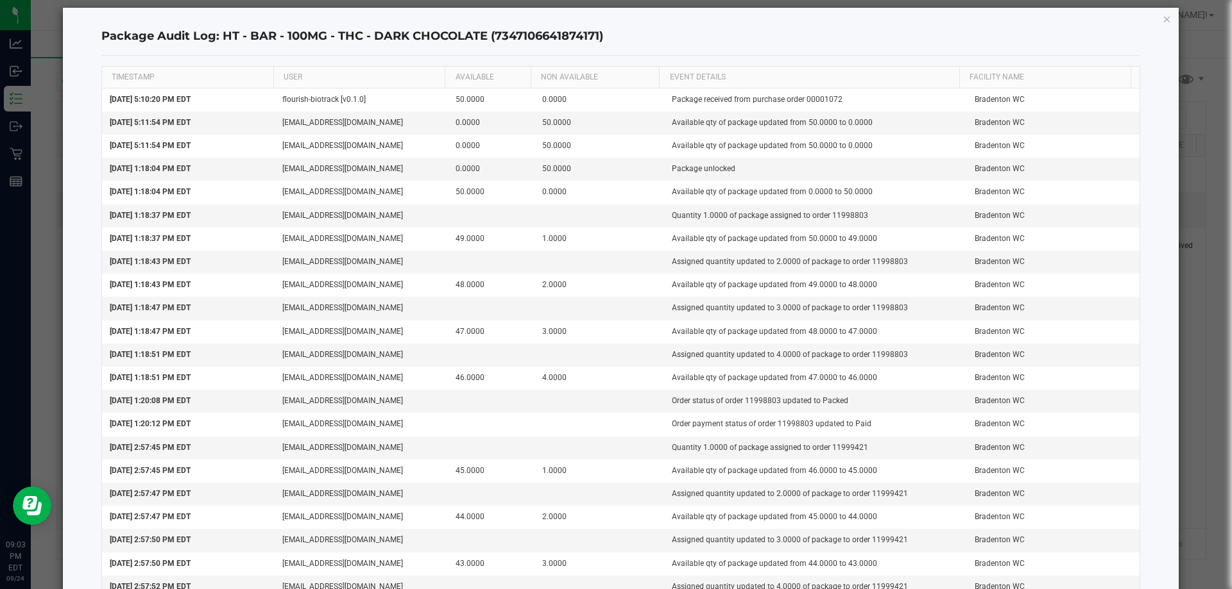
scroll to position [0, 0]
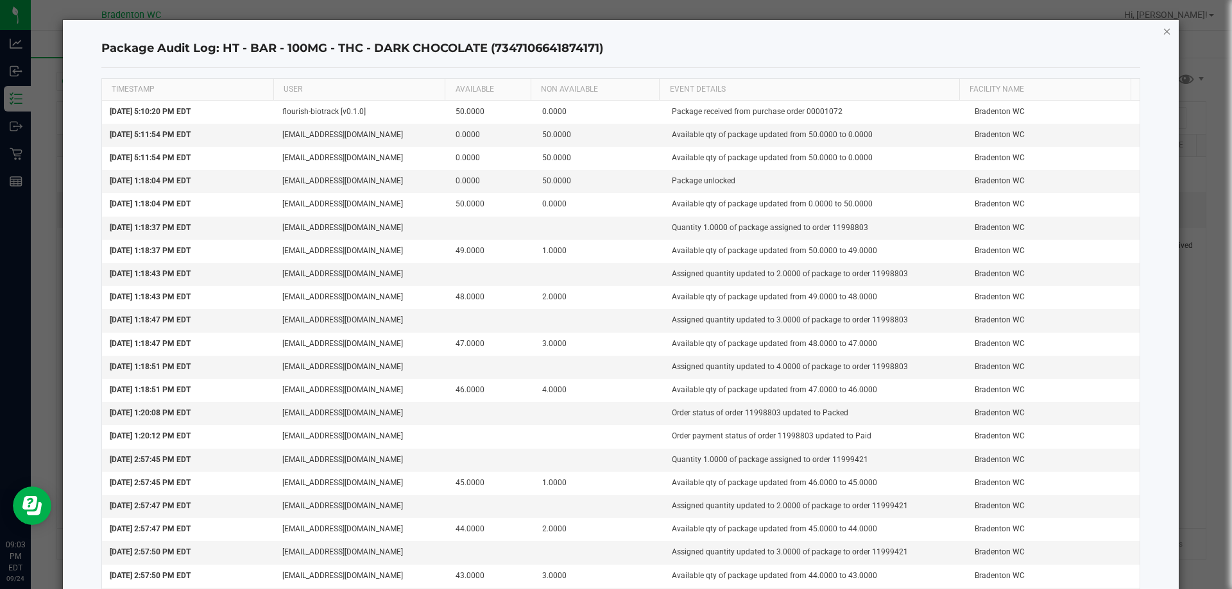
click at [1162, 31] on icon "button" at bounding box center [1166, 30] width 9 height 15
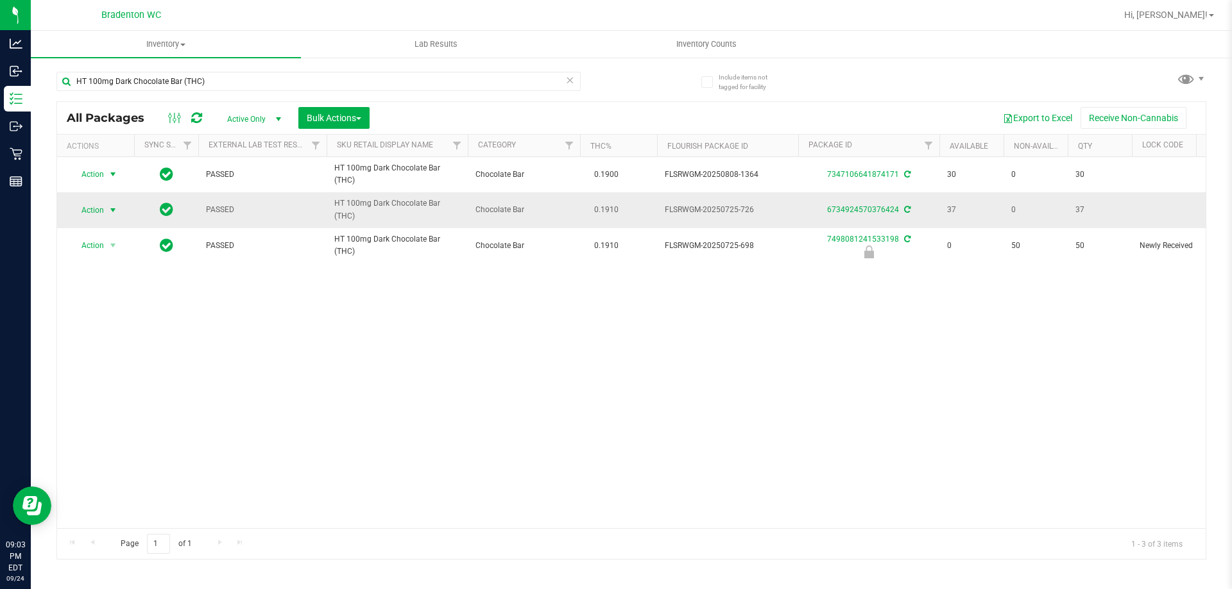
click at [89, 211] on span "Action" at bounding box center [87, 210] width 35 height 18
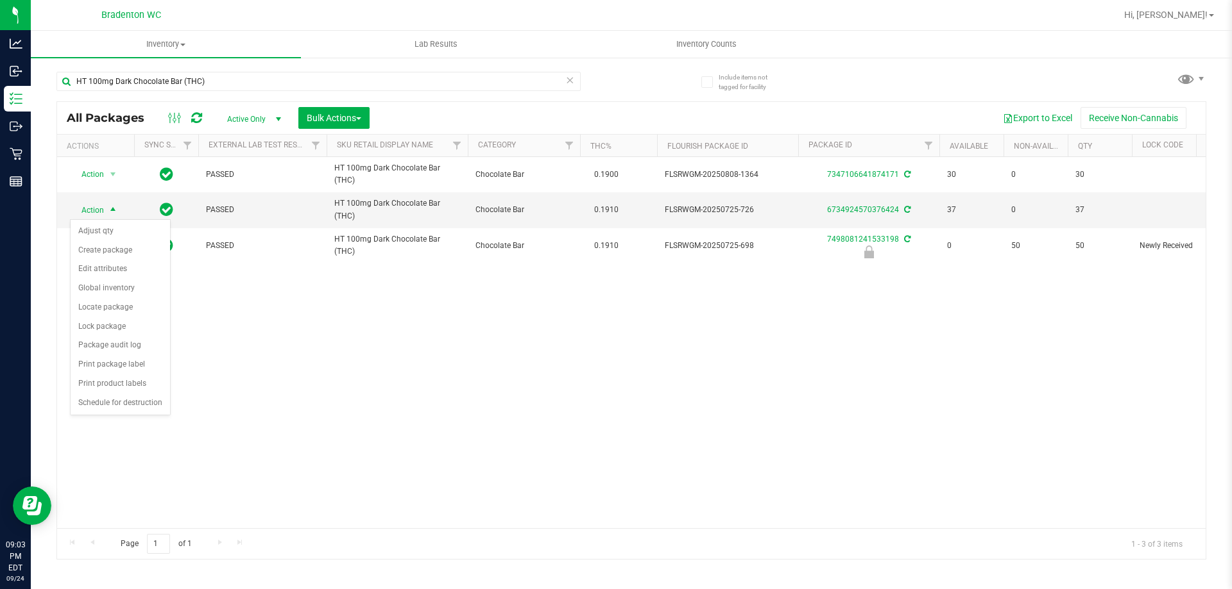
click at [401, 374] on div "Action Action Adjust qty Create package Edit attributes Global inventory Locate…" at bounding box center [631, 342] width 1148 height 371
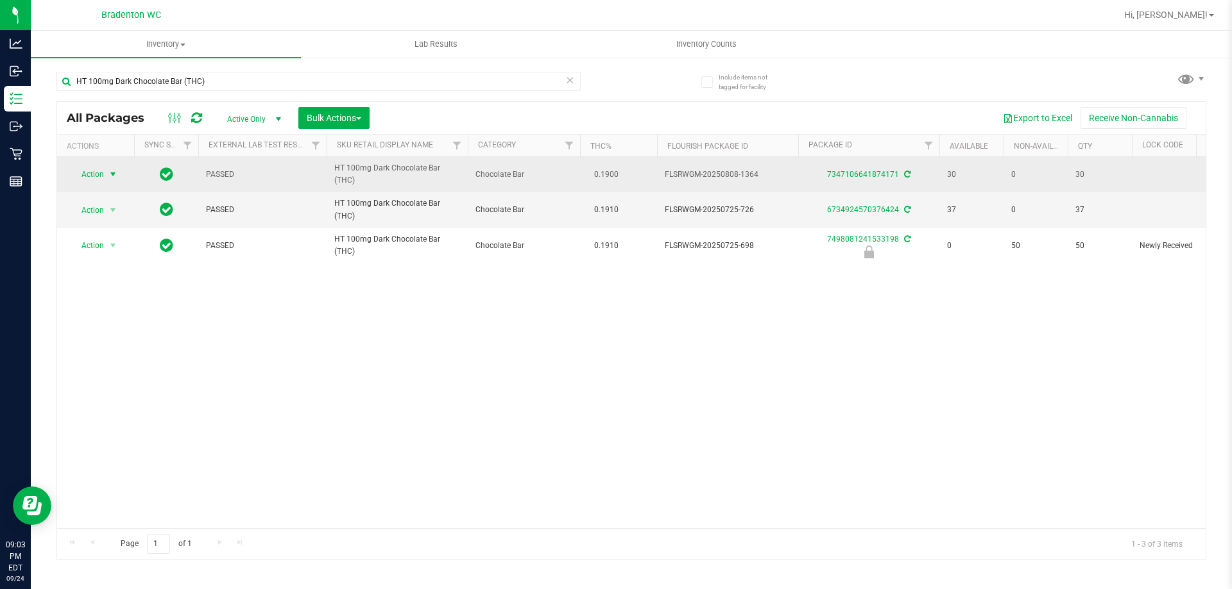
click at [111, 179] on span "select" at bounding box center [113, 174] width 10 height 10
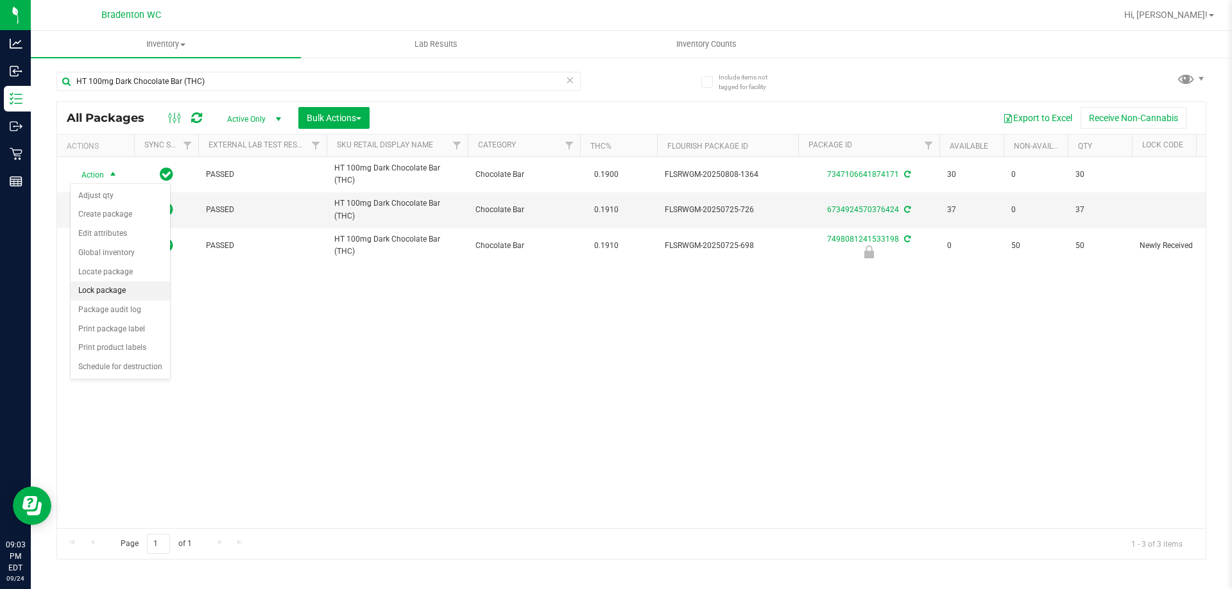
click at [130, 294] on li "Lock package" at bounding box center [120, 291] width 99 height 19
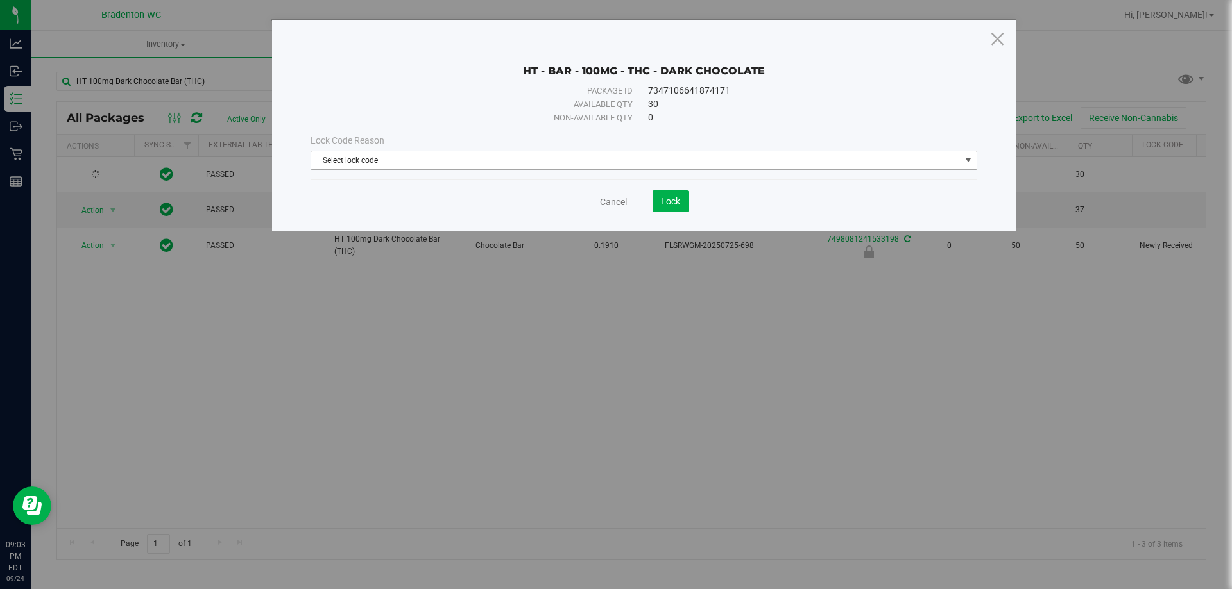
click at [491, 158] on span "Select lock code" at bounding box center [635, 160] width 649 height 18
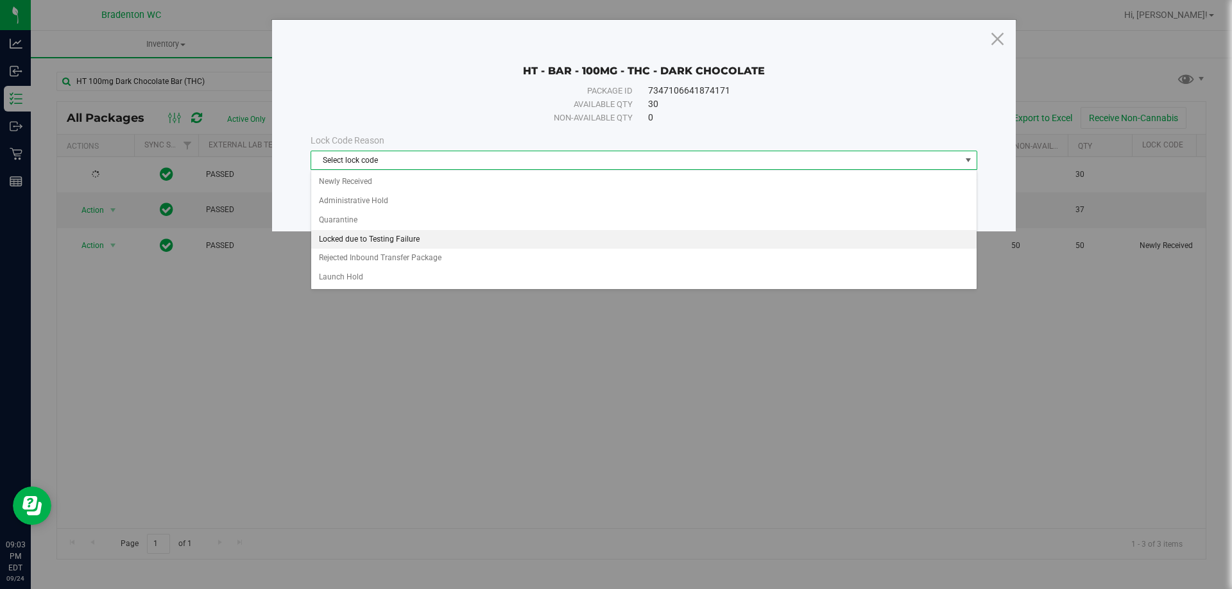
click at [459, 236] on li "Locked due to Testing Failure" at bounding box center [643, 239] width 665 height 19
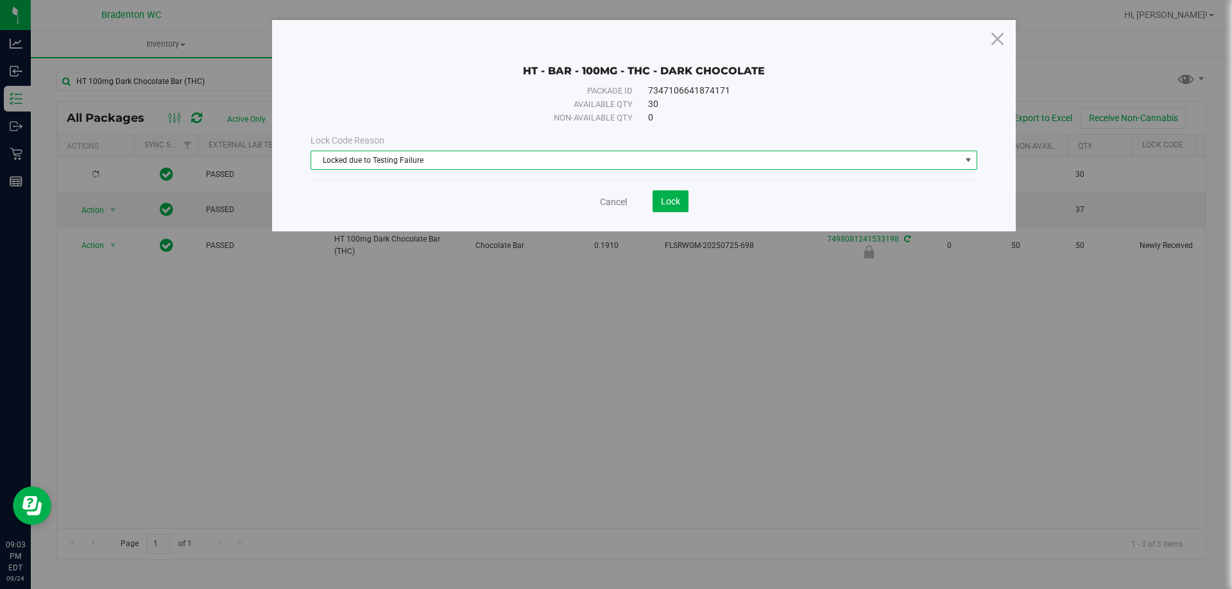
click at [648, 154] on span "Locked due to Testing Failure" at bounding box center [635, 160] width 649 height 18
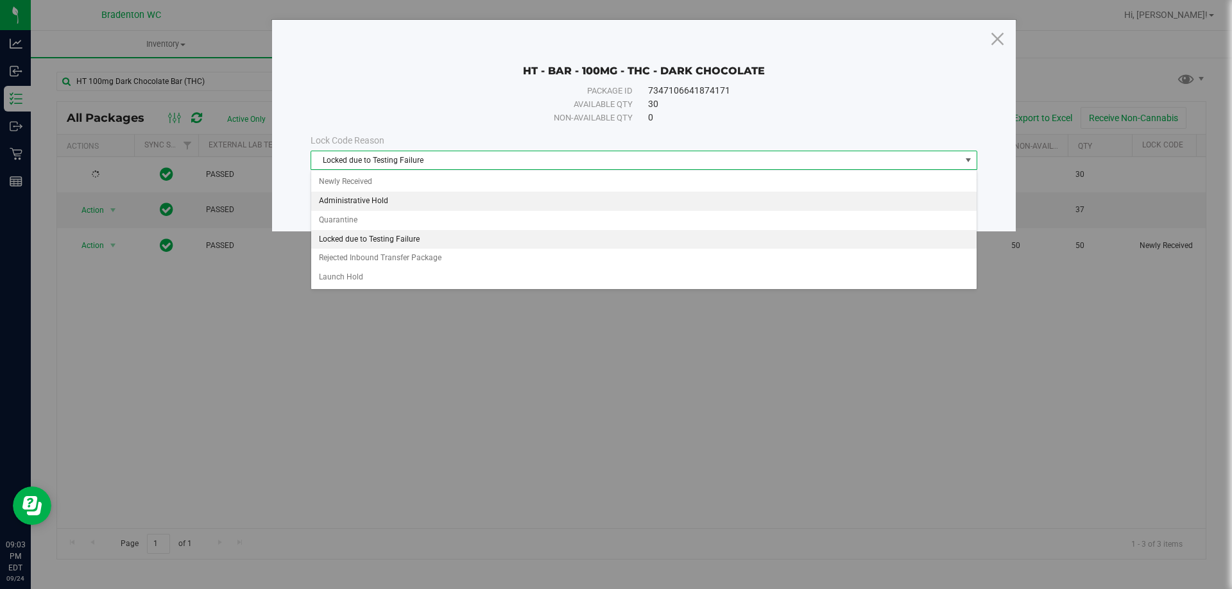
click at [536, 199] on li "Administrative Hold" at bounding box center [643, 201] width 665 height 19
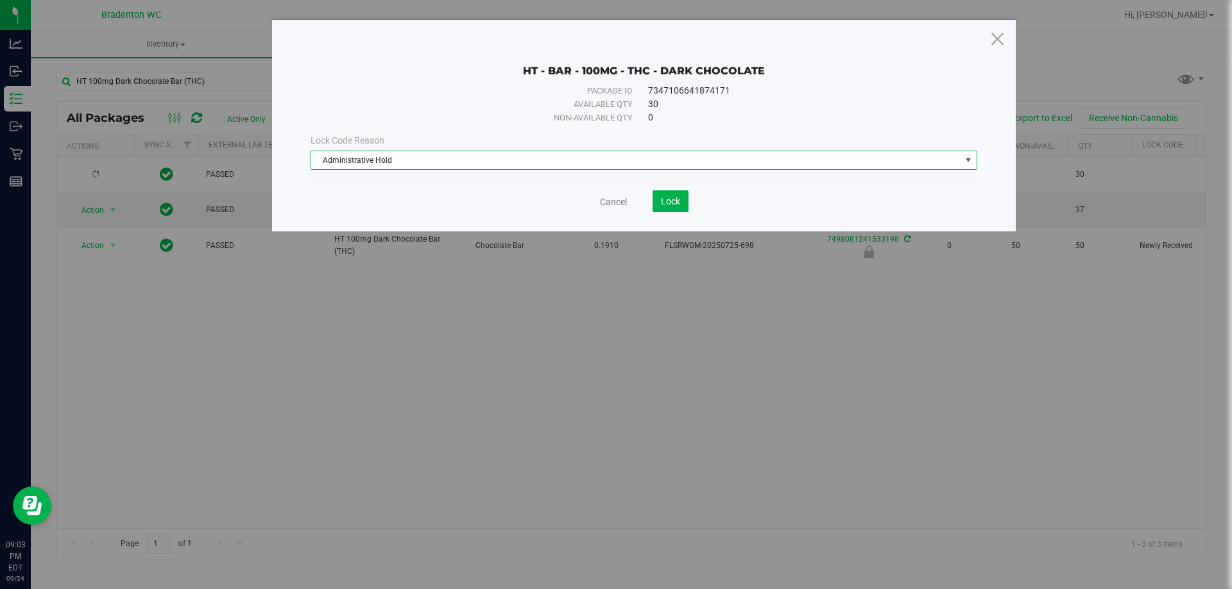
click at [547, 159] on span "Administrative Hold" at bounding box center [635, 160] width 649 height 18
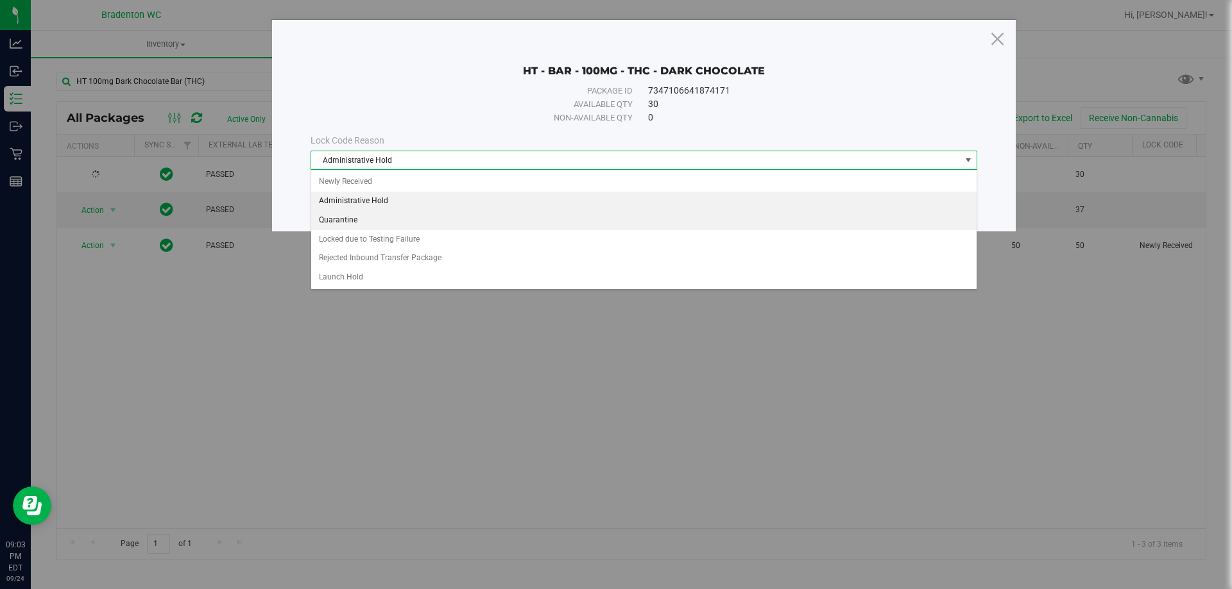
click at [433, 223] on li "Quarantine" at bounding box center [643, 220] width 665 height 19
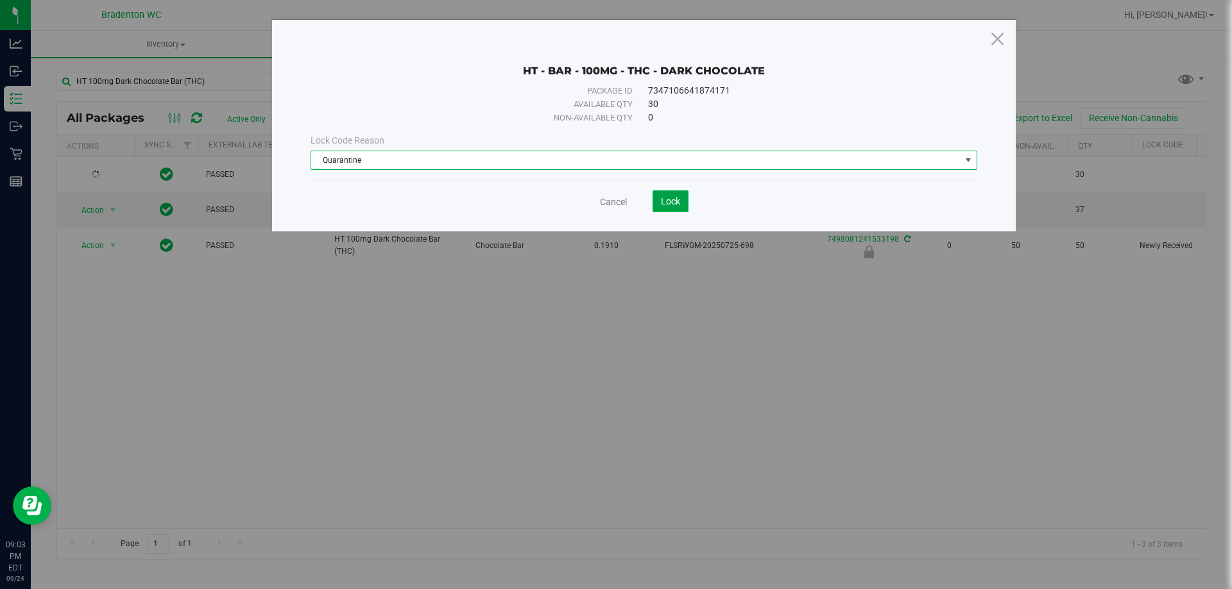
click at [677, 198] on span "Lock" at bounding box center [670, 201] width 19 height 10
